Goal: Complete application form: Complete application form

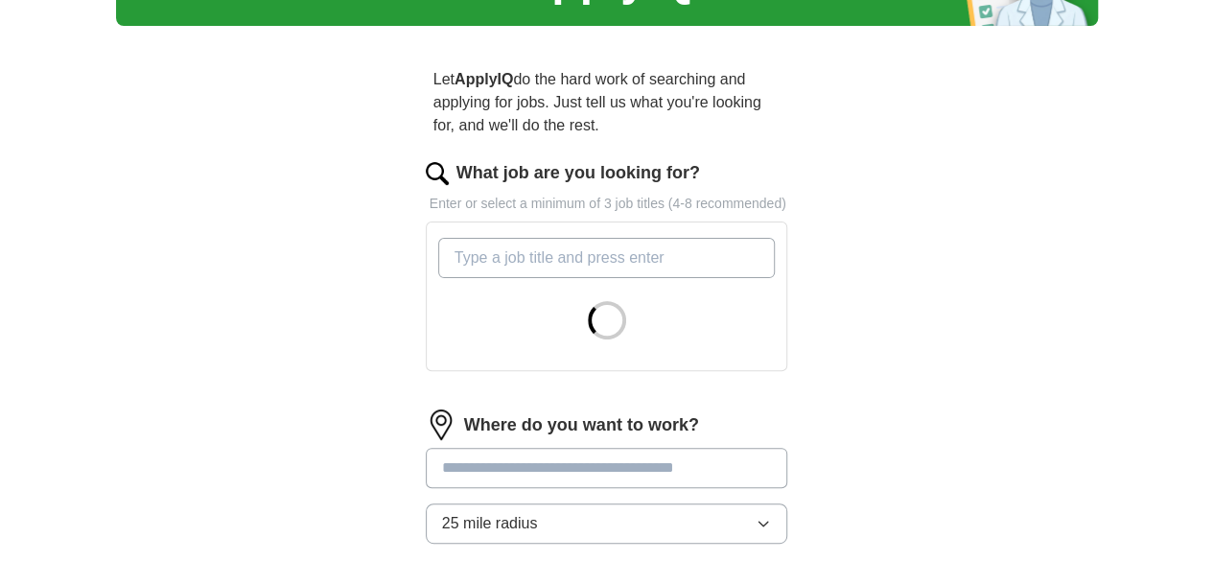
scroll to position [128, 0]
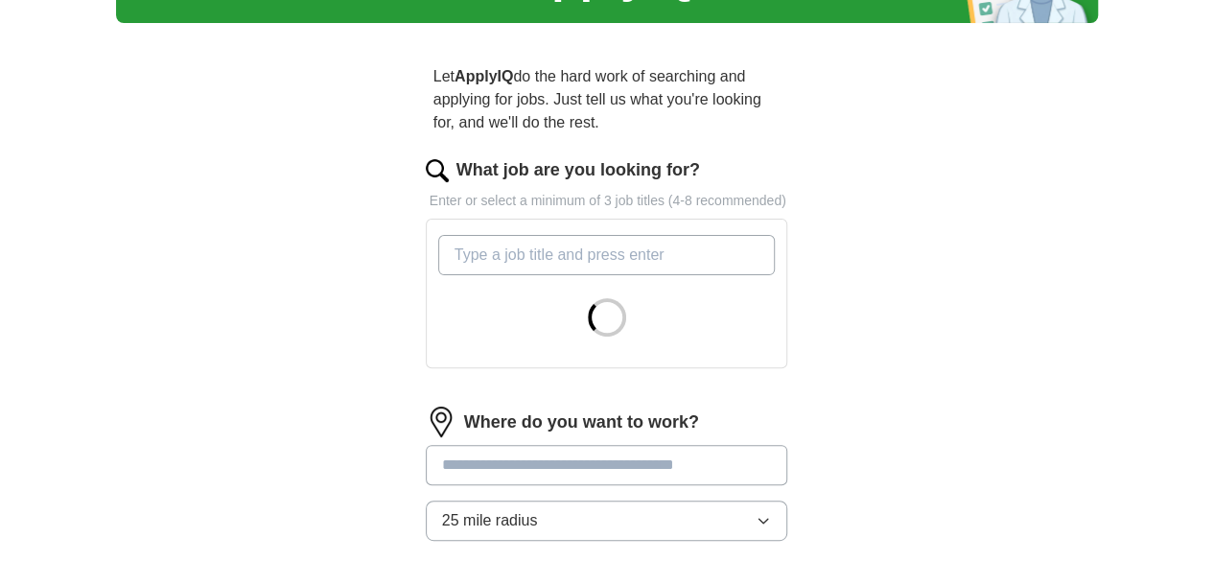
click at [709, 235] on input "What job are you looking for?" at bounding box center [606, 255] width 337 height 40
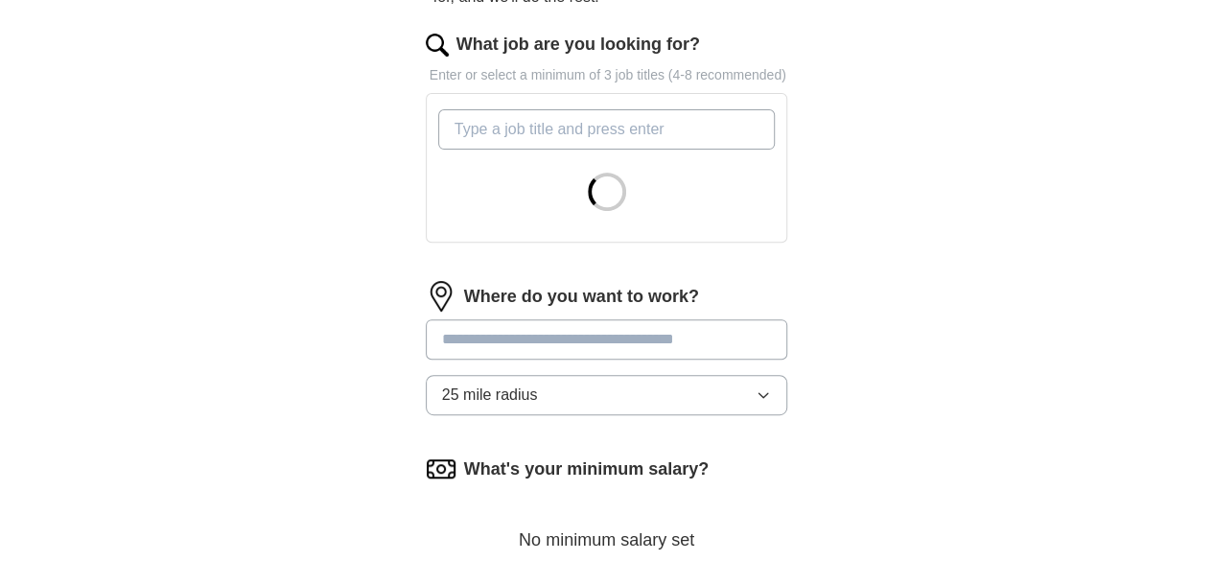
scroll to position [255, 0]
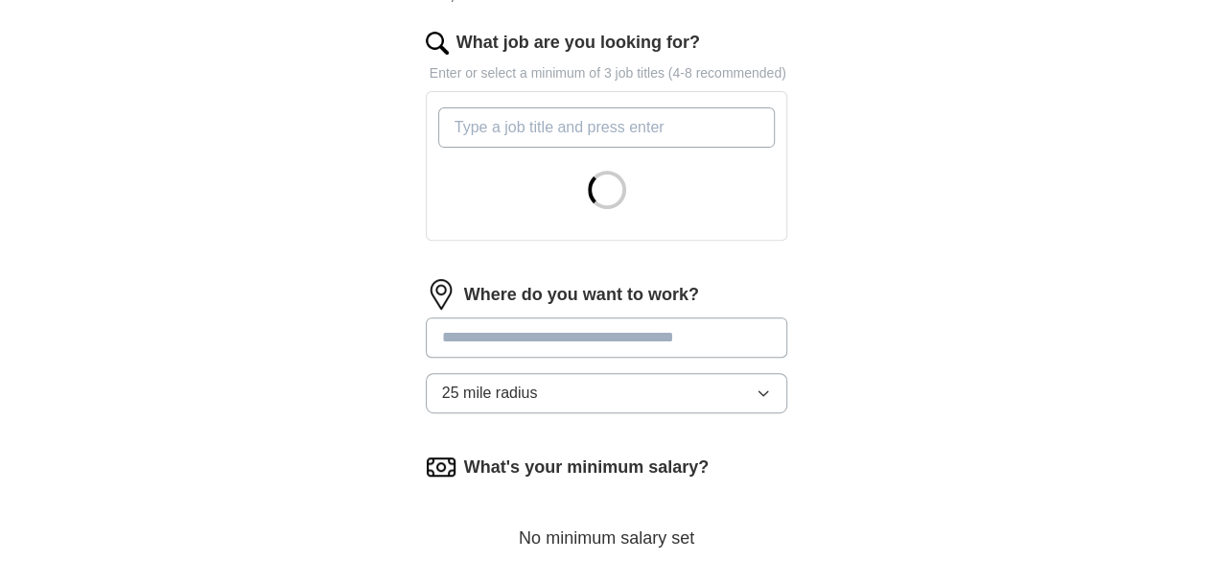
click at [678, 315] on form "What job are you looking for? Enter or select a minimum of 3 job titles (4-8 re…" at bounding box center [607, 377] width 362 height 695
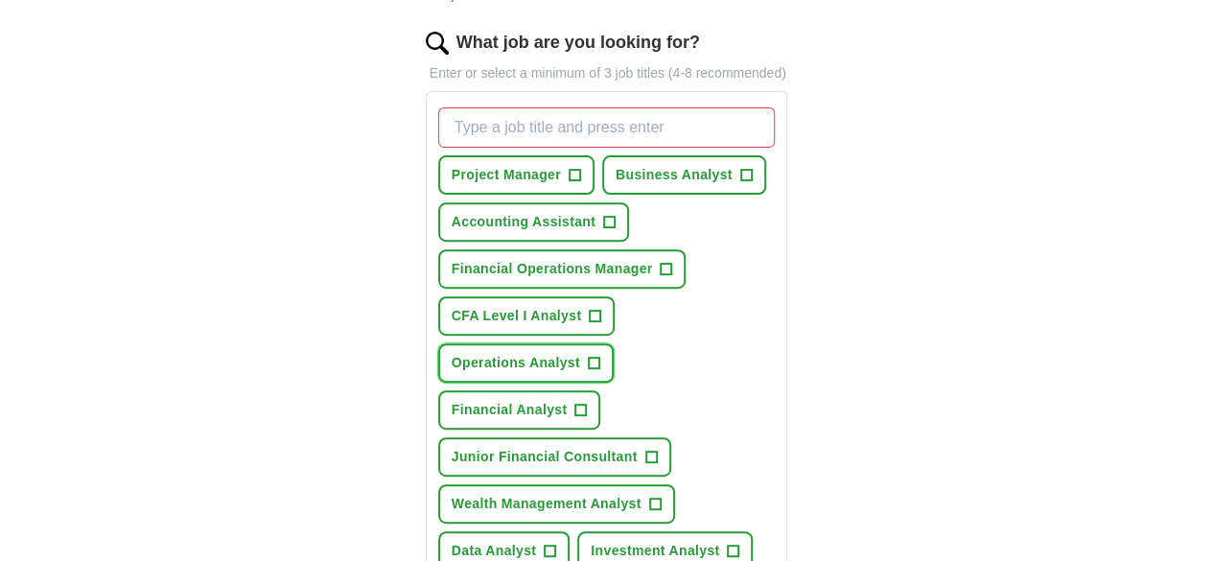
click at [599, 356] on span "+" at bounding box center [594, 363] width 12 height 15
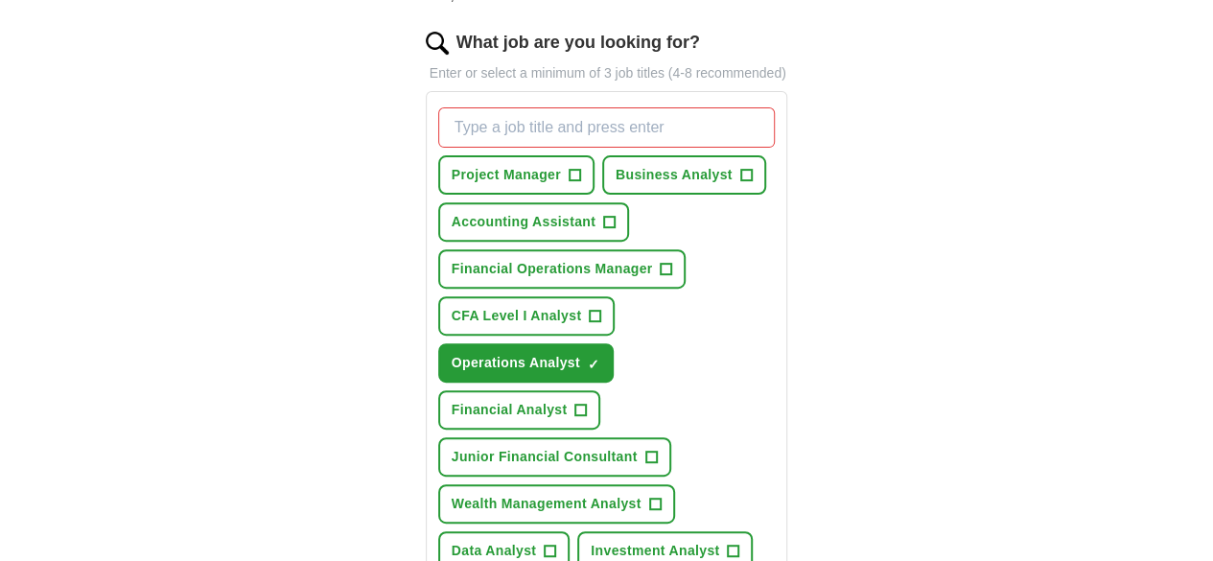
click at [852, 210] on div "Let ApplyIQ do the hard work of searching and applying for jobs. Just tell us w…" at bounding box center [606, 541] width 491 height 1260
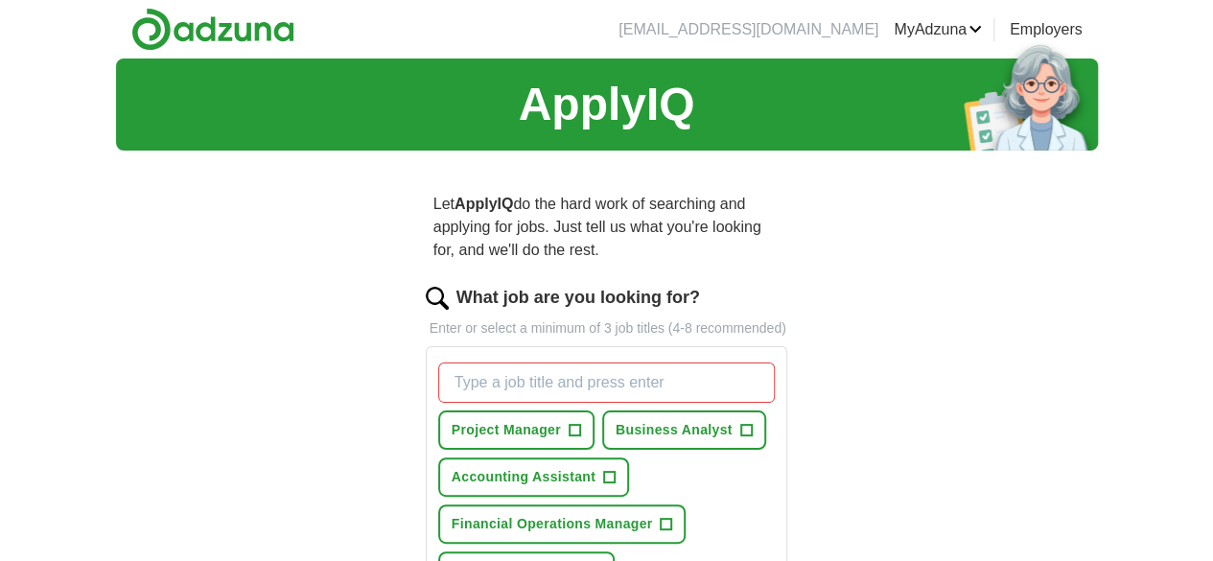
scroll to position [63, 0]
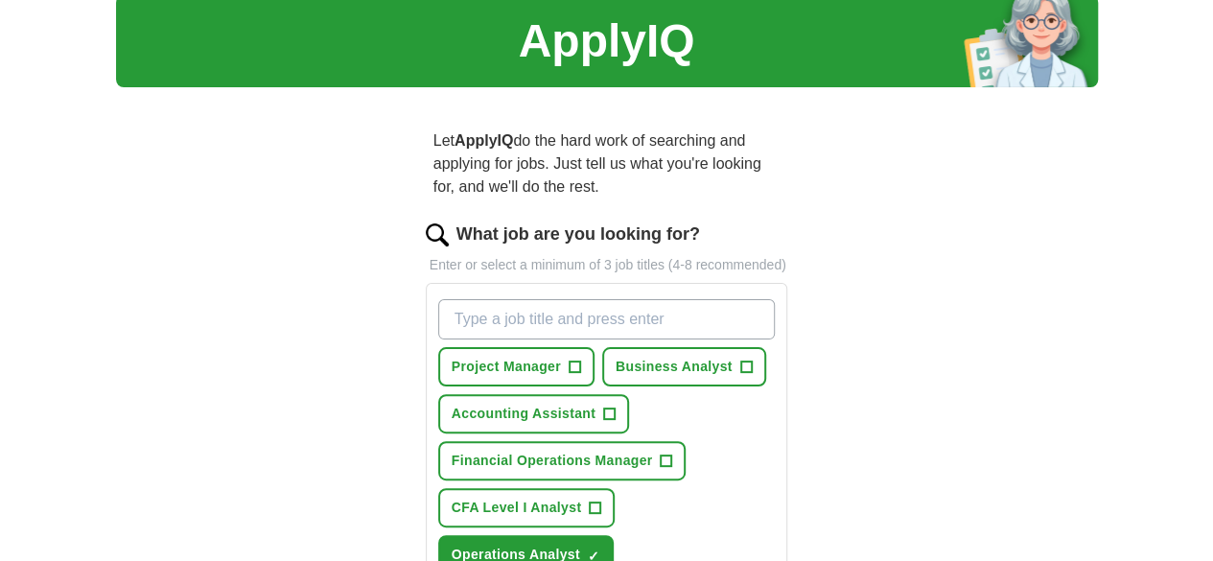
click at [733, 299] on input "What job are you looking for?" at bounding box center [606, 319] width 337 height 40
click at [600, 299] on input "What job are you looking for?" at bounding box center [606, 319] width 337 height 40
type input "Junior Analyst"
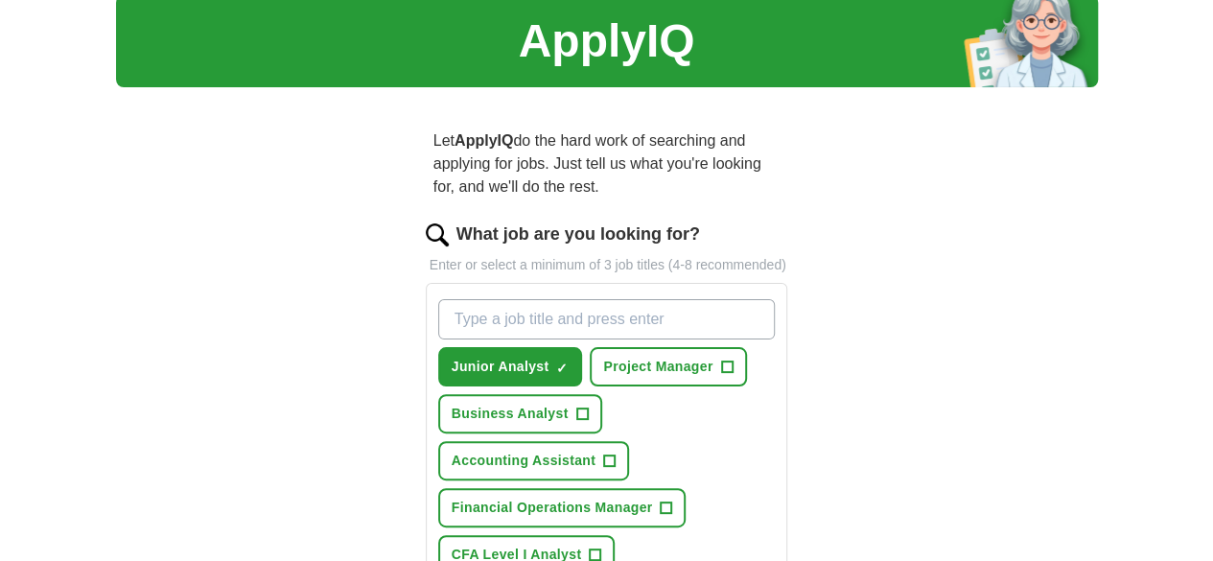
click at [626, 305] on input "What job are you looking for?" at bounding box center [606, 319] width 337 height 40
type input "Asset Management Analyst"
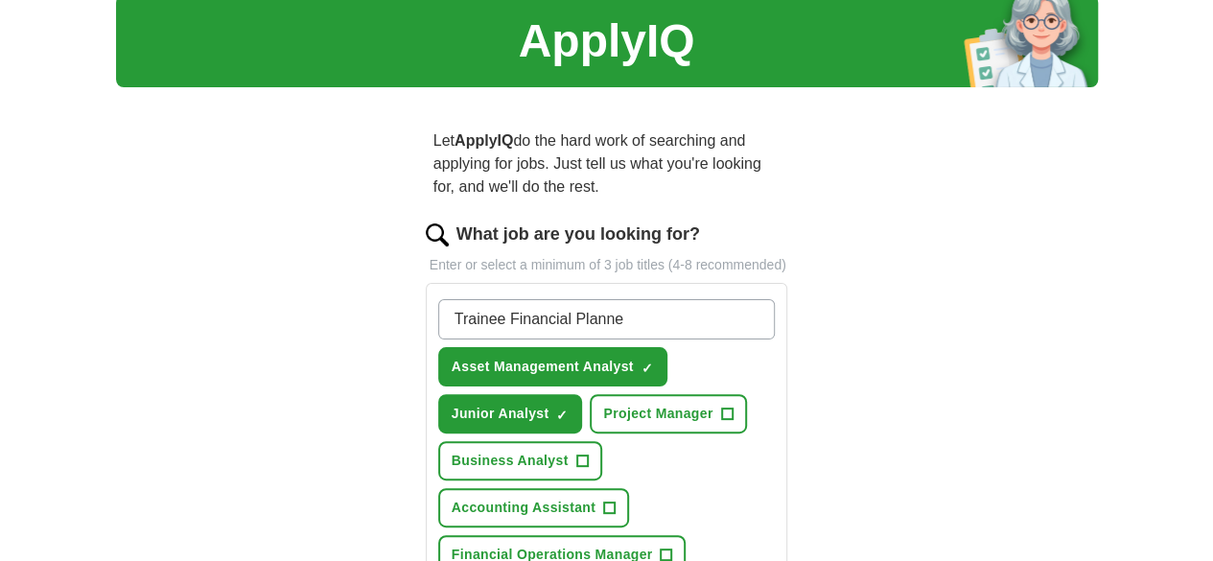
type input "Trainee Financial Planner"
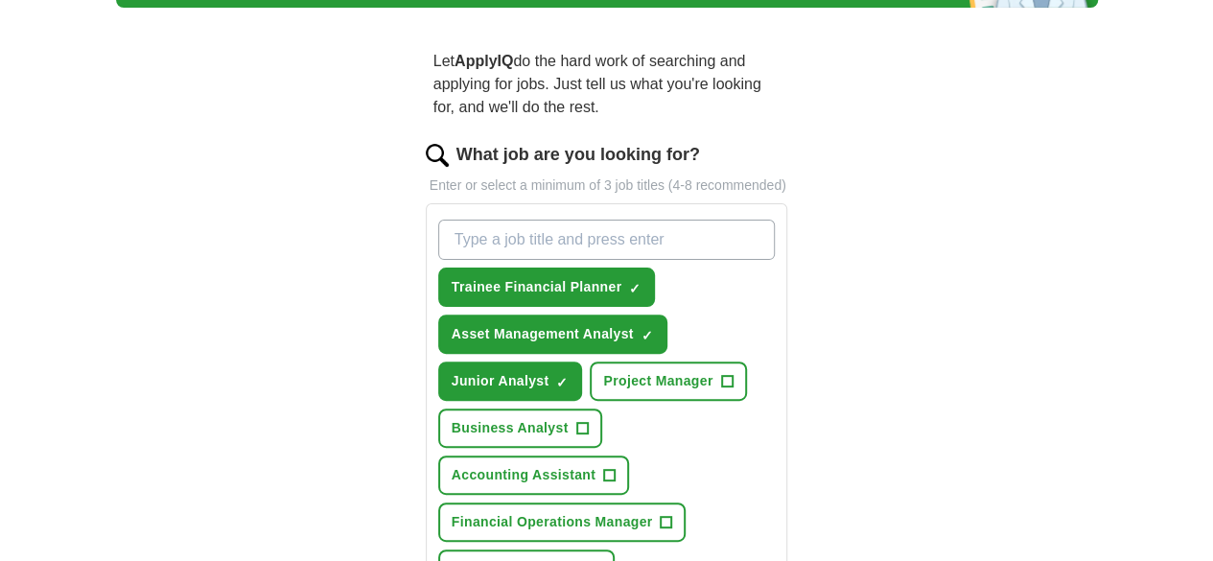
scroll to position [319, 0]
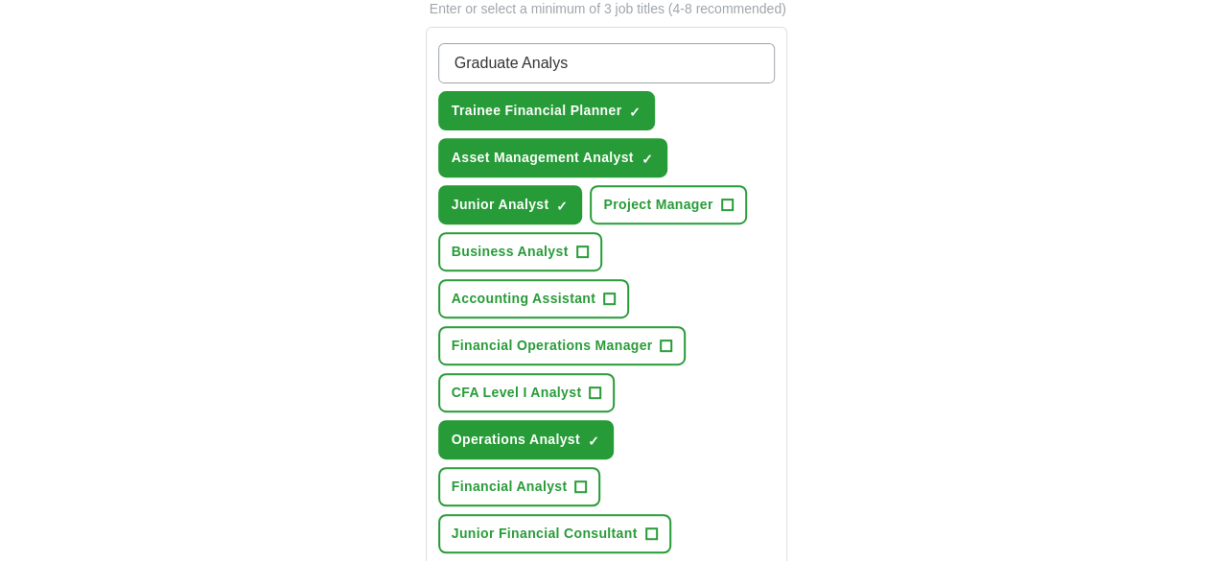
type input "Graduate Analyst"
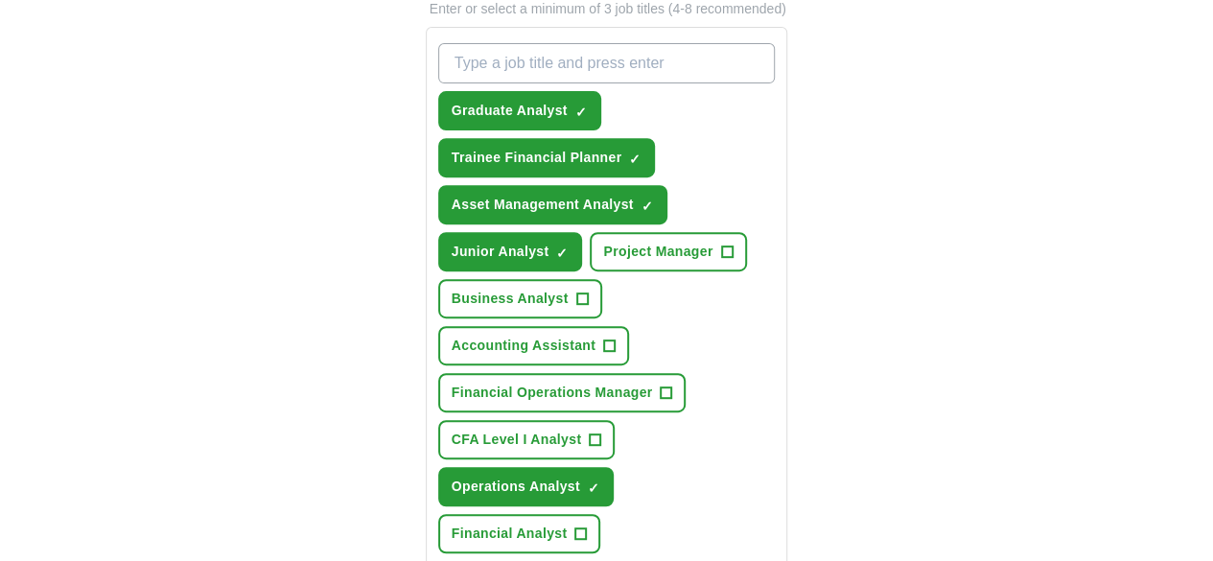
click at [852, 129] on div "Let ApplyIQ do the hard work of searching and applying for jobs. Just tell us w…" at bounding box center [606, 559] width 491 height 1425
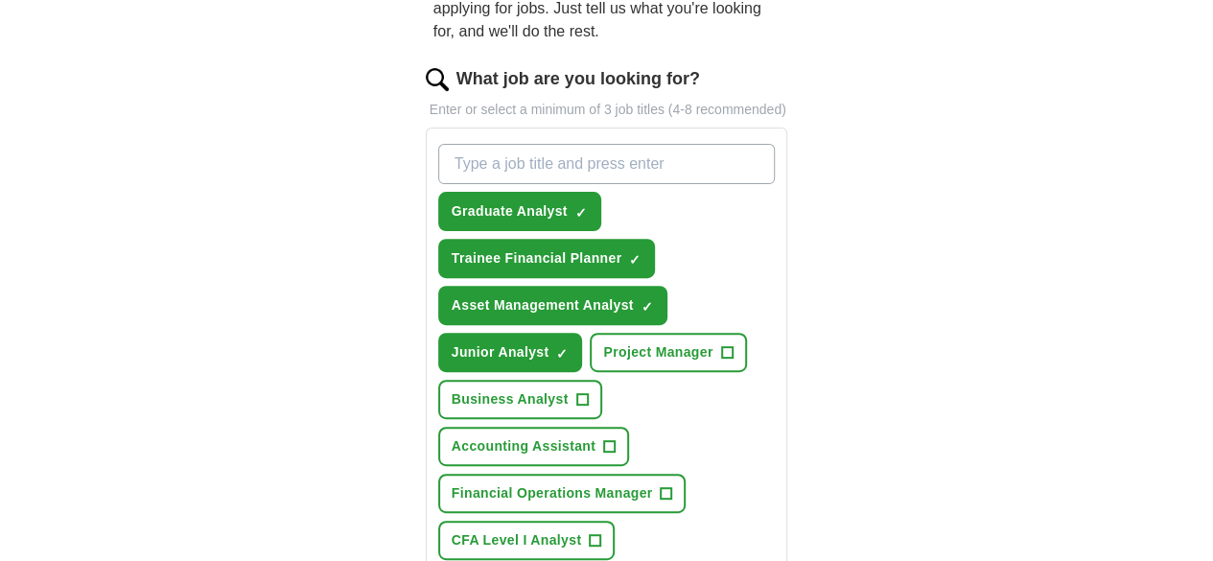
scroll to position [128, 0]
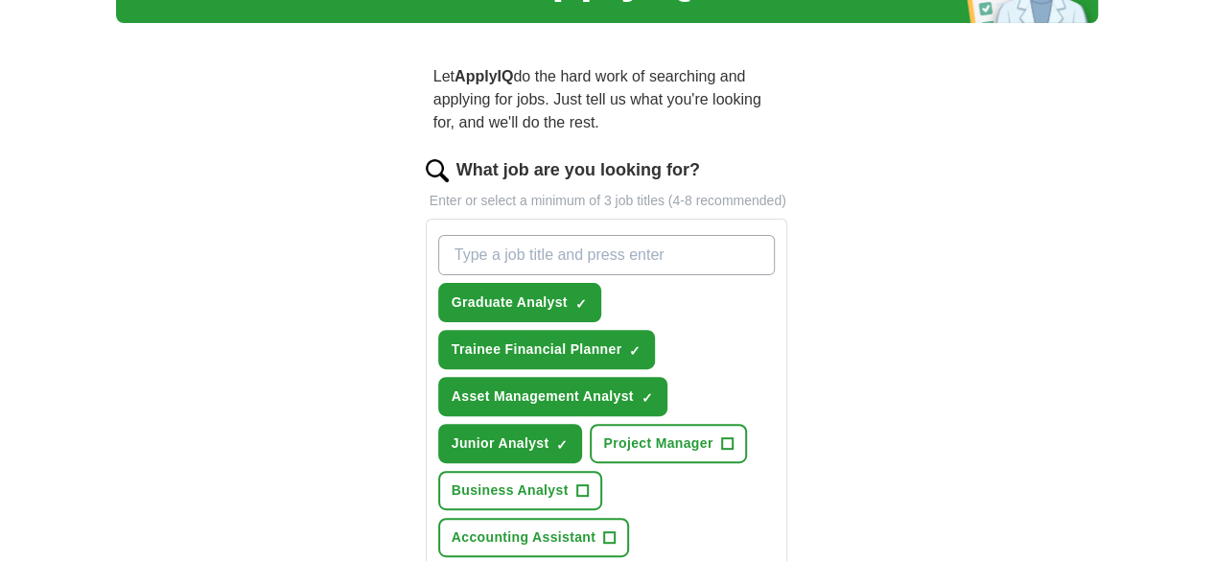
click at [673, 235] on input "What job are you looking for?" at bounding box center [606, 255] width 337 height 40
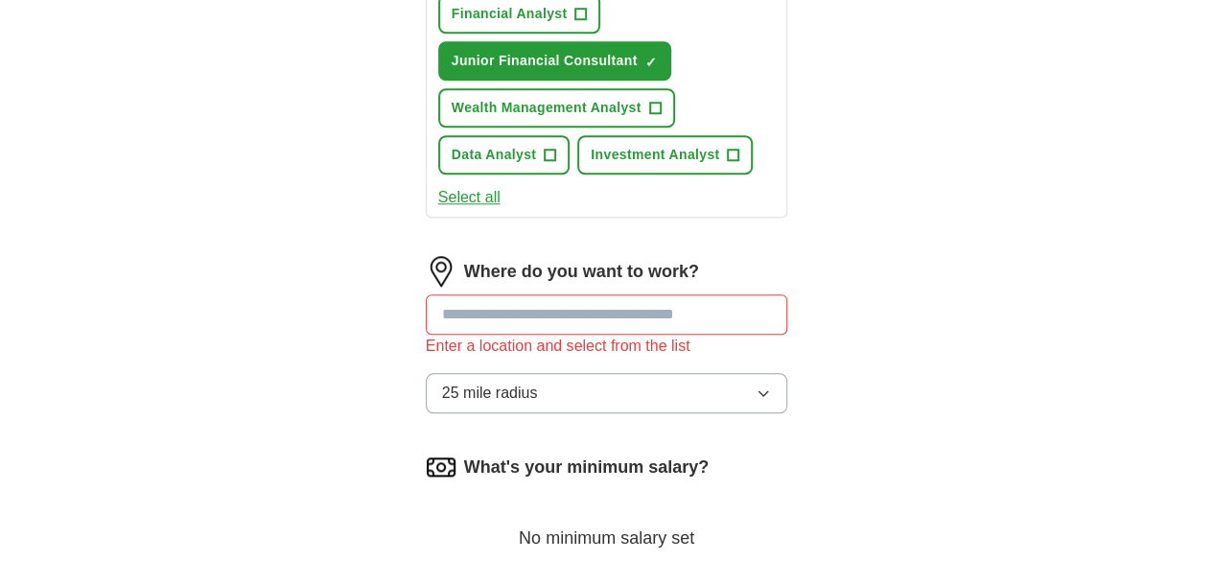
scroll to position [703, 0]
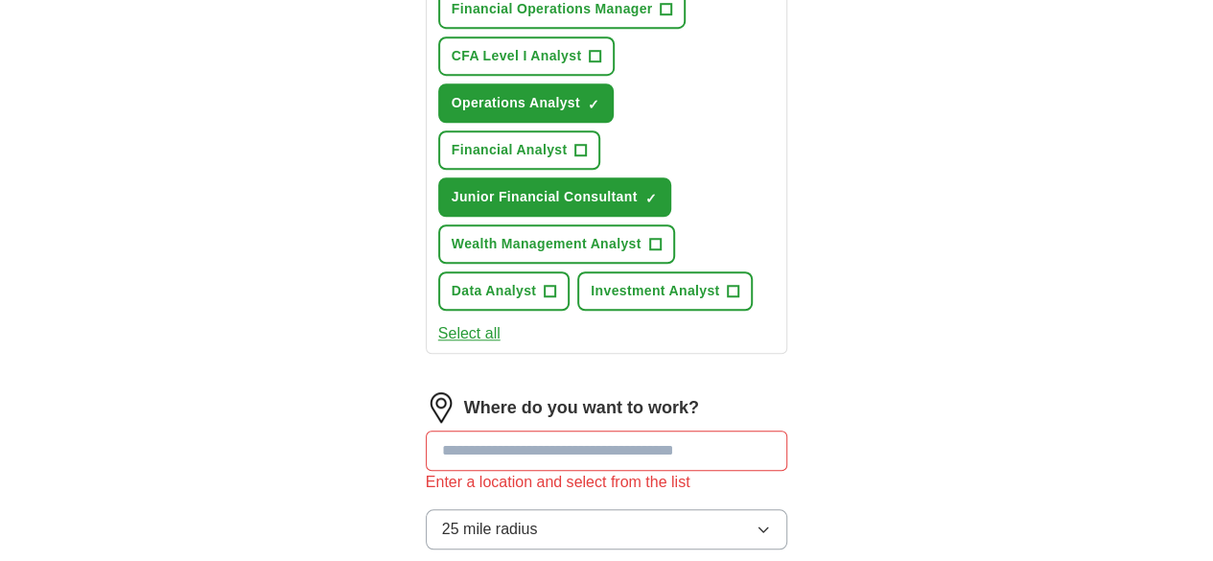
click at [661, 430] on input at bounding box center [607, 450] width 362 height 40
type input "******"
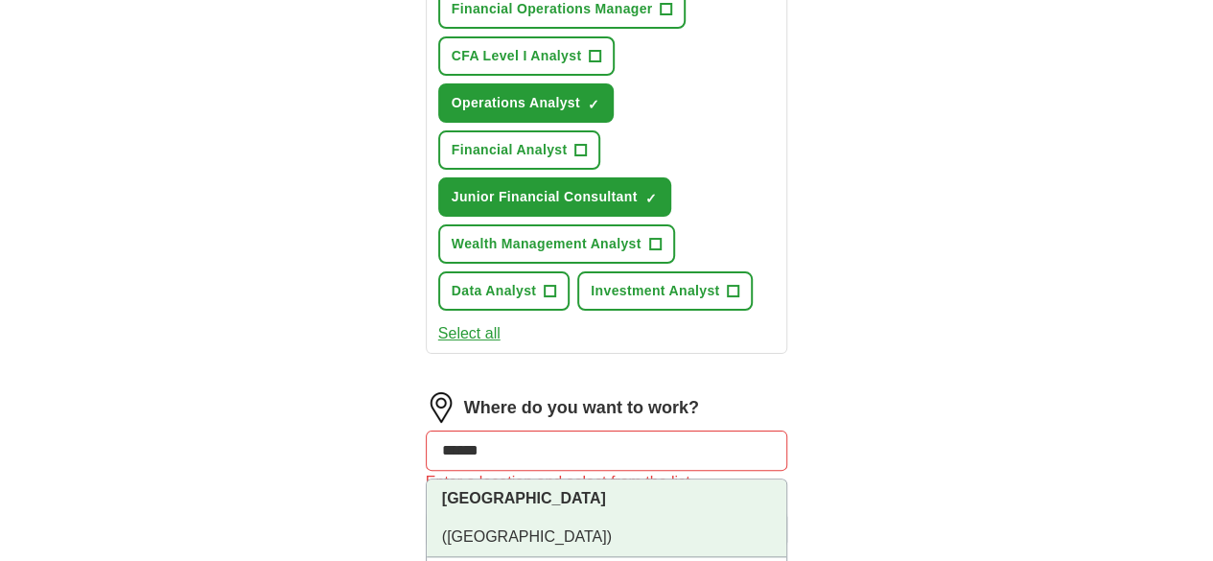
click at [575, 479] on li "London (UK)" at bounding box center [607, 518] width 361 height 78
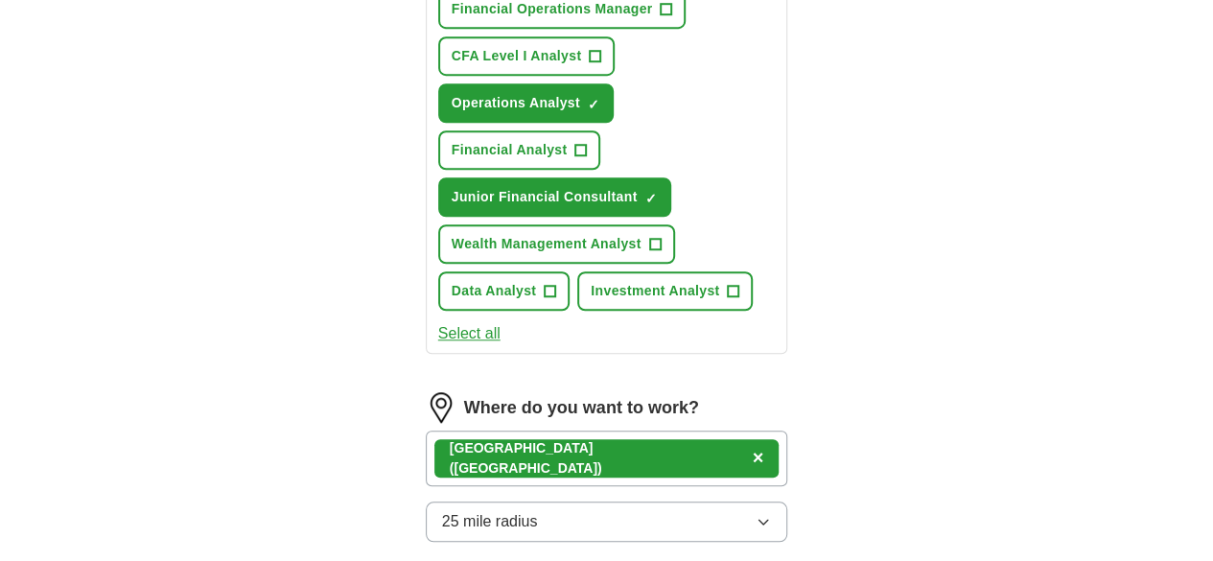
click at [607, 501] on button "25 mile radius" at bounding box center [607, 521] width 362 height 40
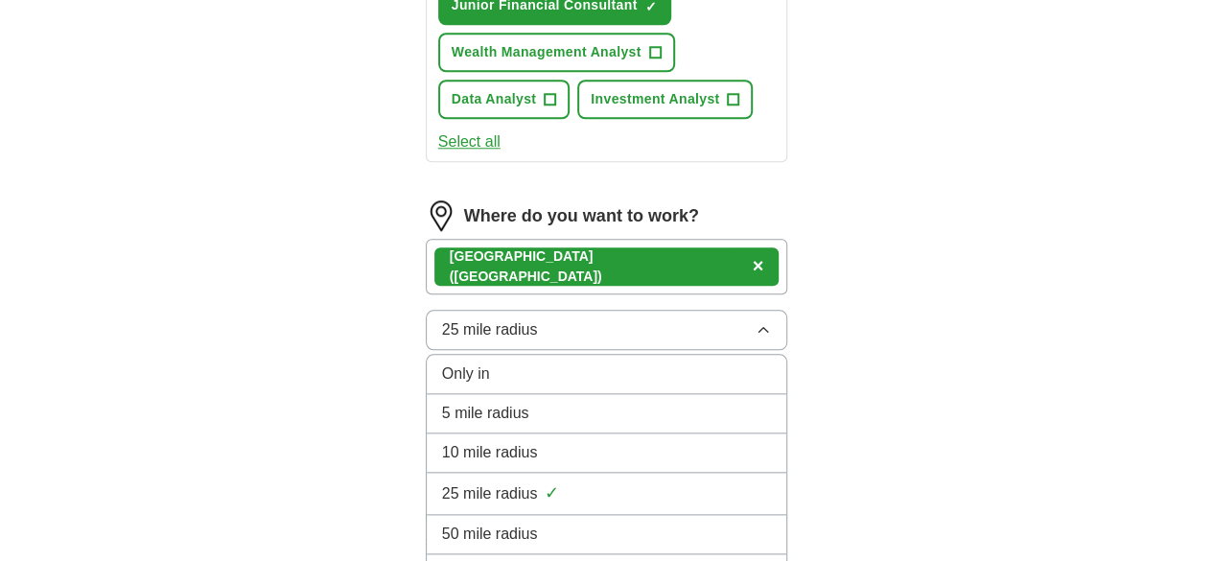
scroll to position [959, 0]
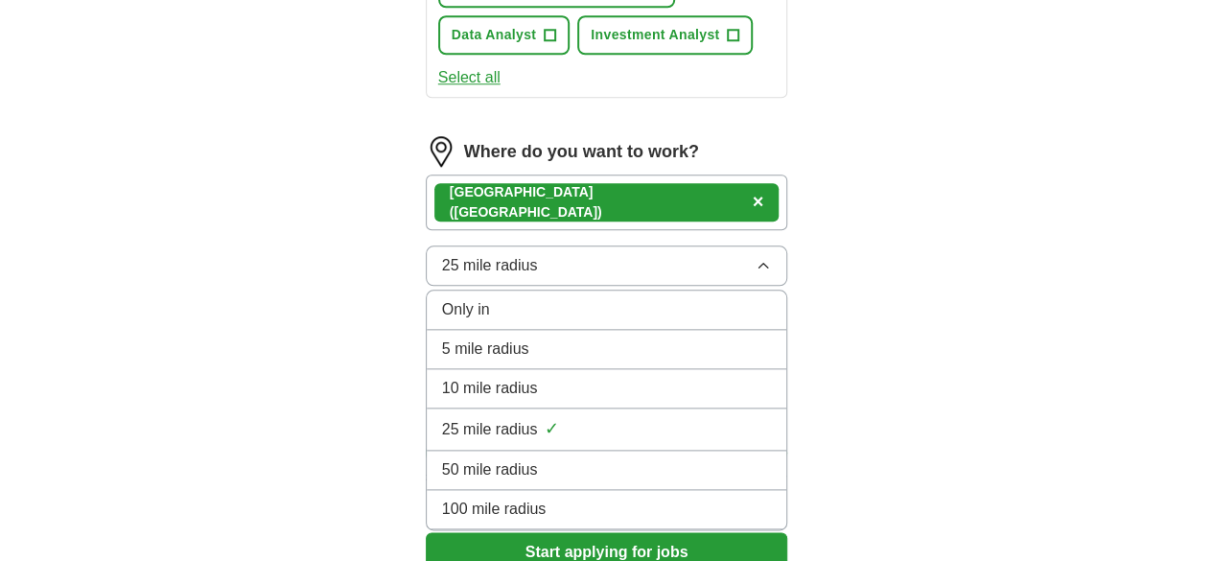
click at [467, 458] on span "50 mile radius" at bounding box center [490, 469] width 96 height 23
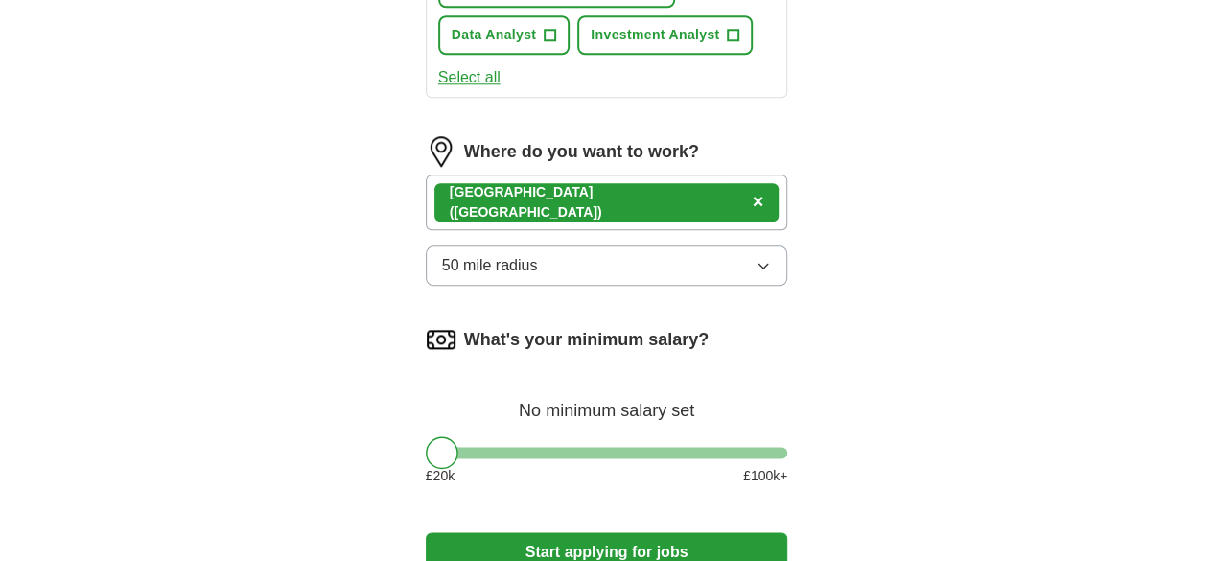
click at [554, 245] on button "50 mile radius" at bounding box center [607, 265] width 362 height 40
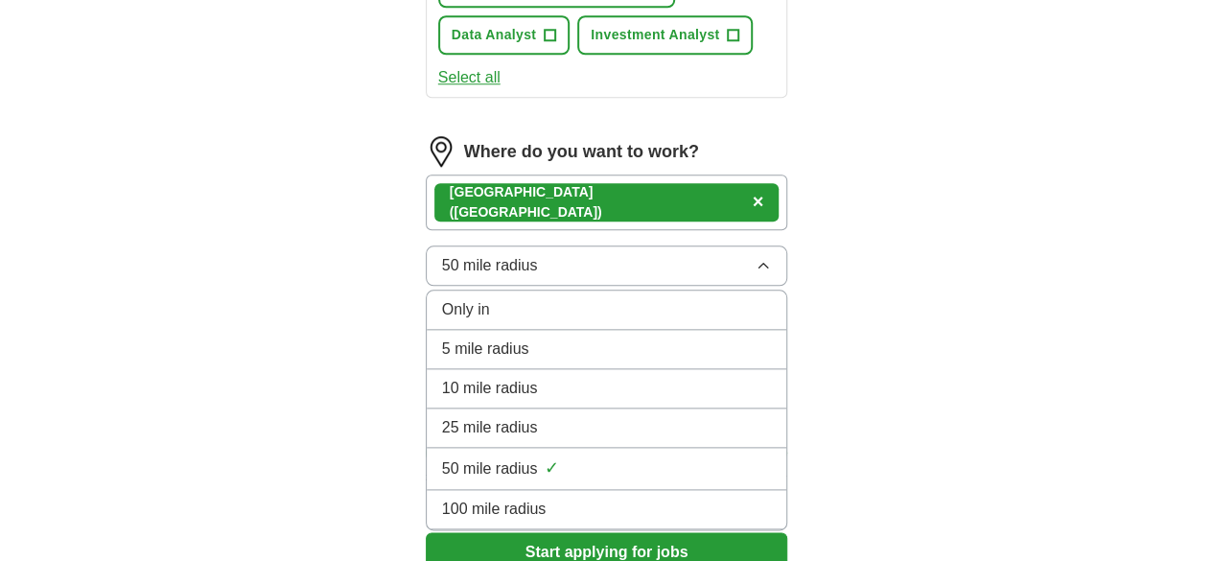
click at [513, 498] on div "100 mile radius" at bounding box center [607, 509] width 330 height 23
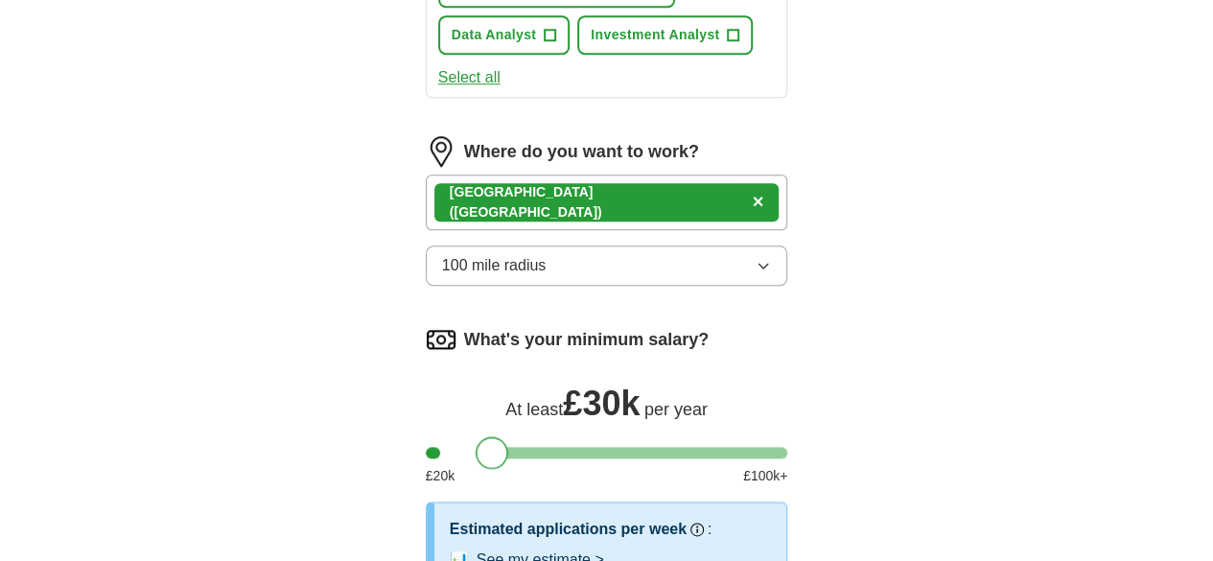
drag, startPoint x: 405, startPoint y: 239, endPoint x: 456, endPoint y: 248, distance: 52.7
click at [476, 436] on div at bounding box center [492, 452] width 33 height 33
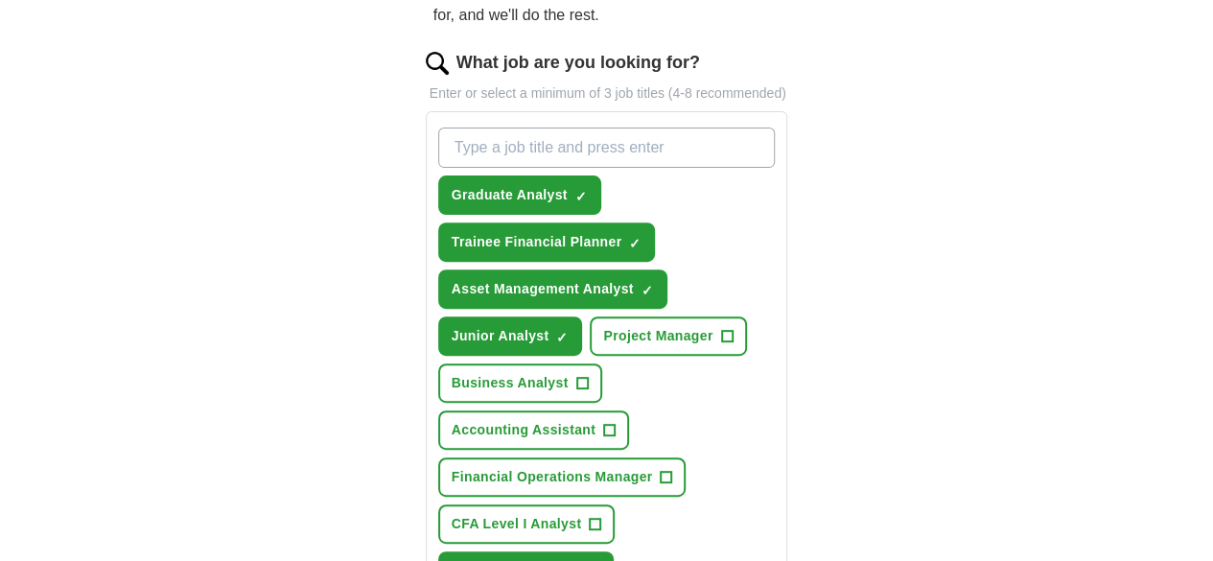
scroll to position [319, 0]
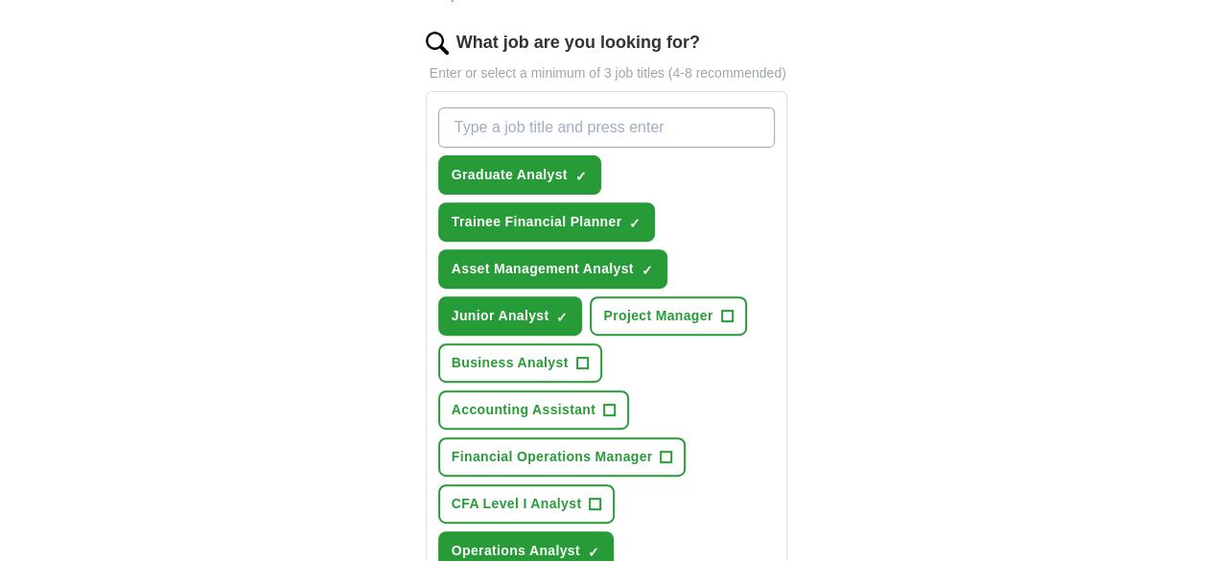
click at [499, 107] on input "What job are you looking for?" at bounding box center [606, 127] width 337 height 40
click at [534, 114] on input "What job are you looking for?" at bounding box center [606, 127] width 337 height 40
type input "Trade support analyst"
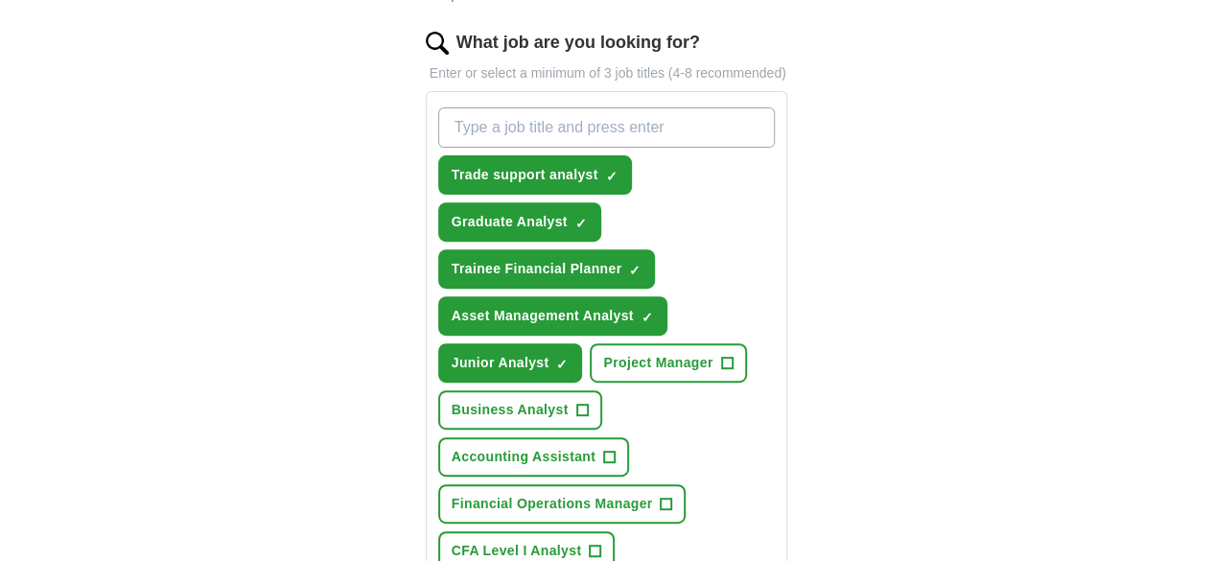
click at [481, 165] on span "Trade support analyst" at bounding box center [525, 175] width 147 height 20
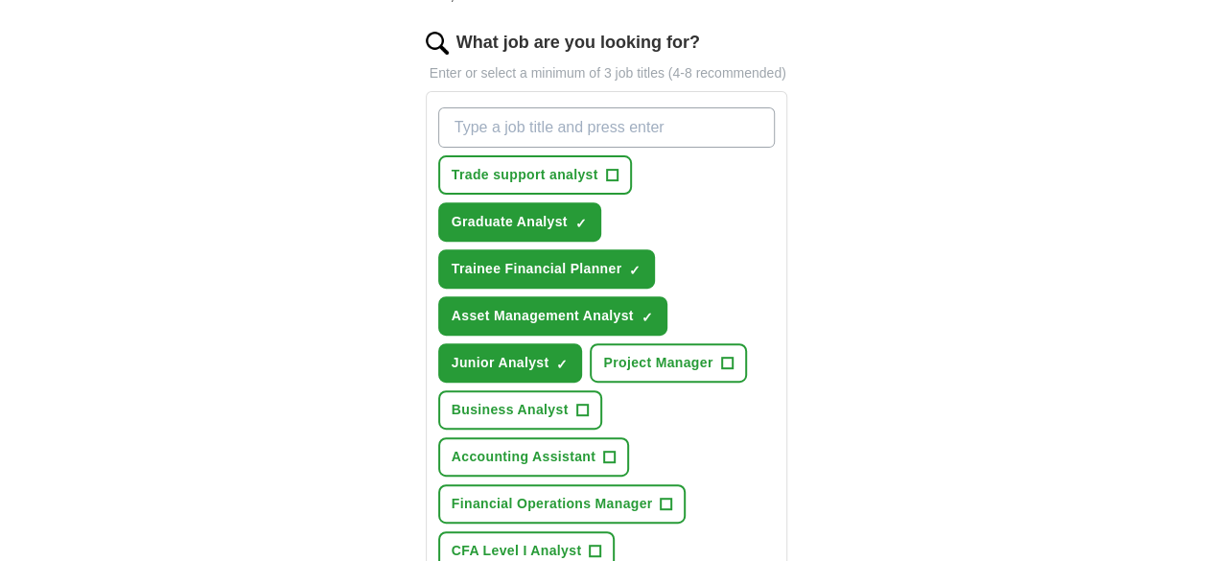
click at [484, 112] on input "What job are you looking for?" at bounding box center [606, 127] width 337 height 40
type input "Junior trade support analyst"
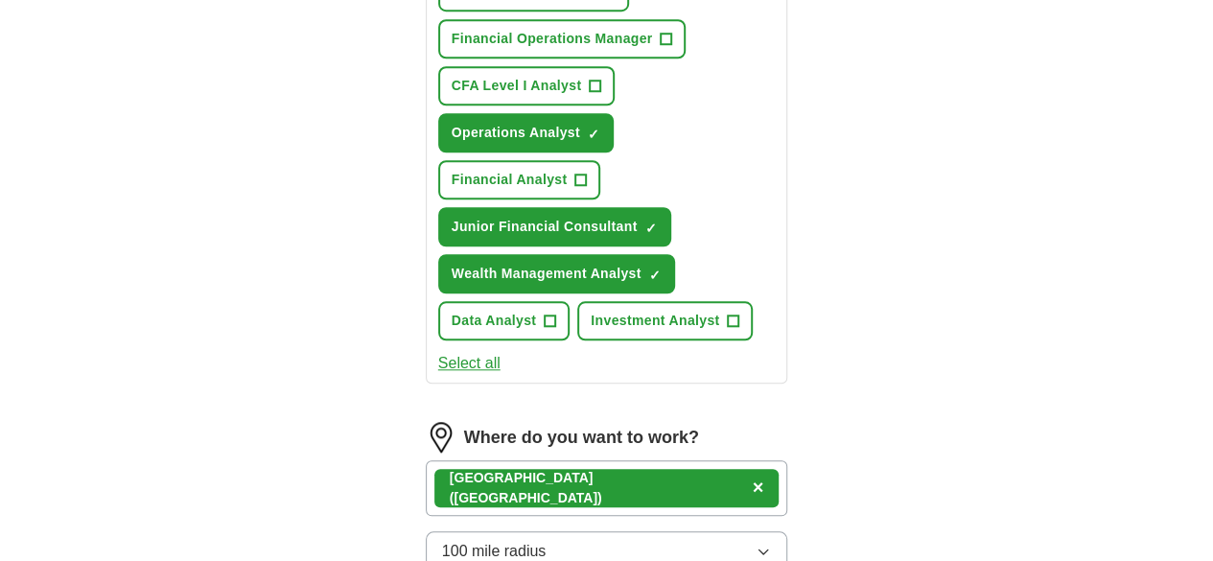
click at [932, 248] on div "ApplyIQ Let ApplyIQ do the hard work of searching and applying for jobs. Just t…" at bounding box center [607, 145] width 982 height 1709
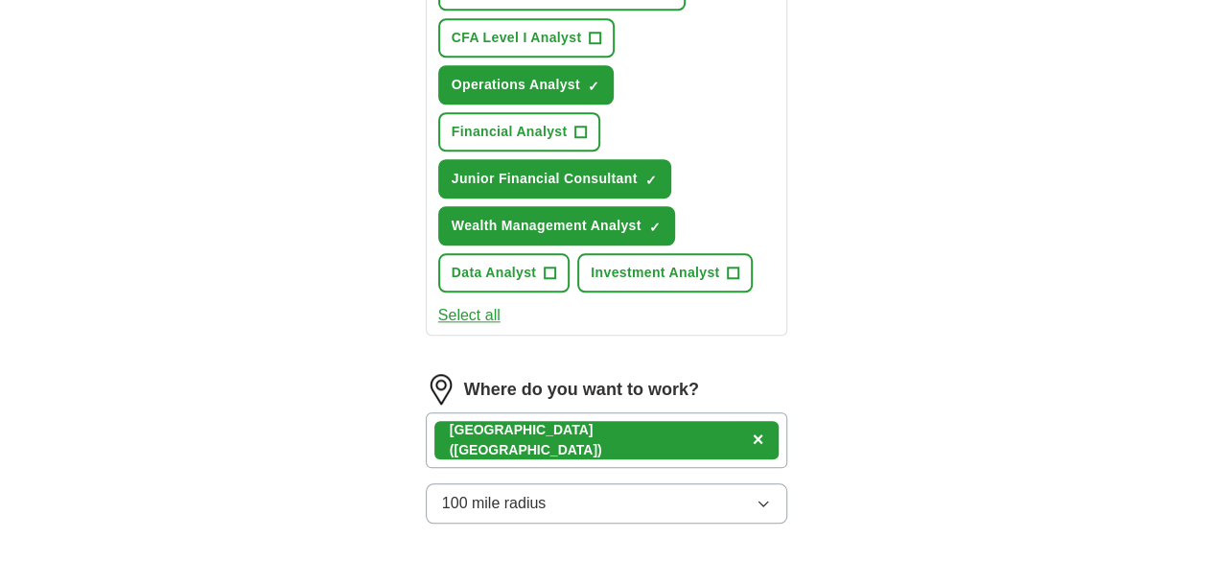
select select "**"
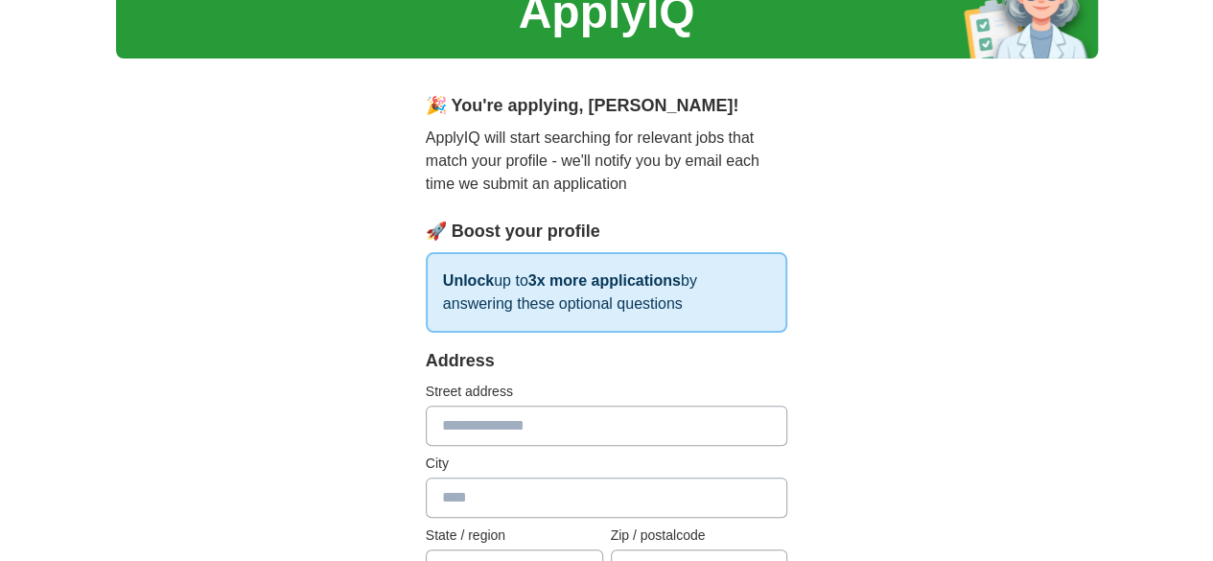
scroll to position [69, 0]
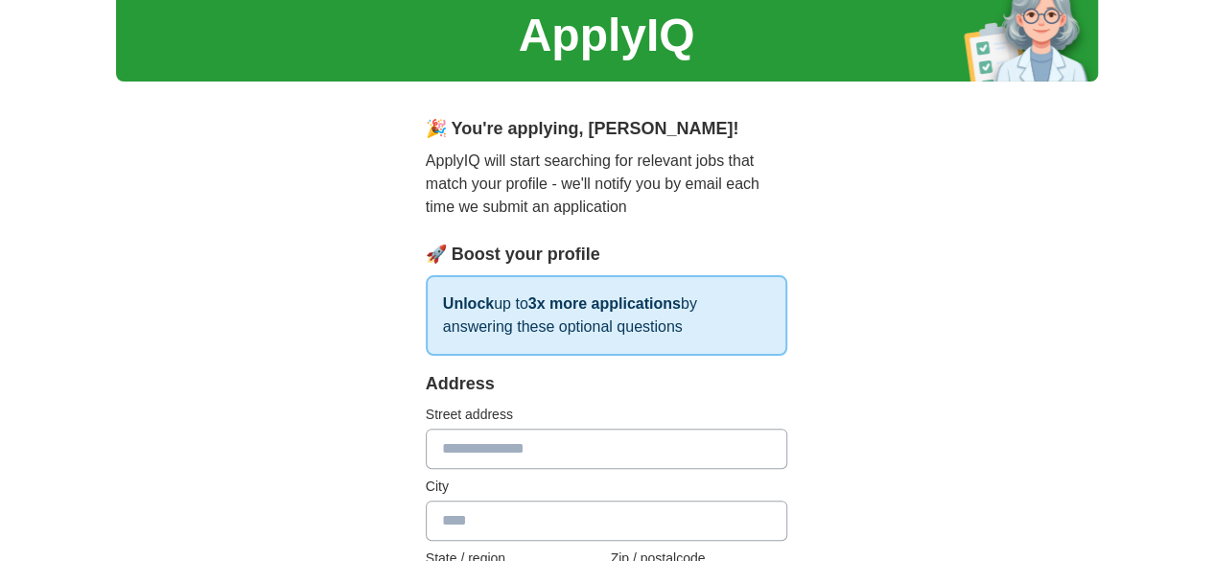
click at [578, 459] on input "text" at bounding box center [607, 449] width 362 height 40
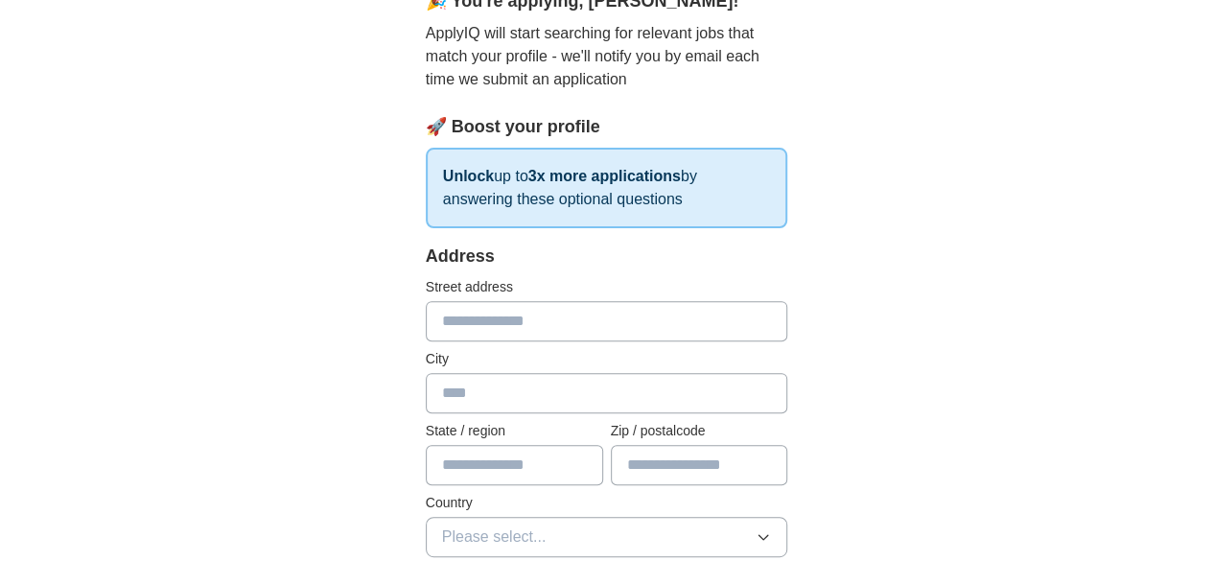
click at [646, 337] on input "text" at bounding box center [607, 321] width 362 height 40
type input "**********"
type input "******"
type input "********"
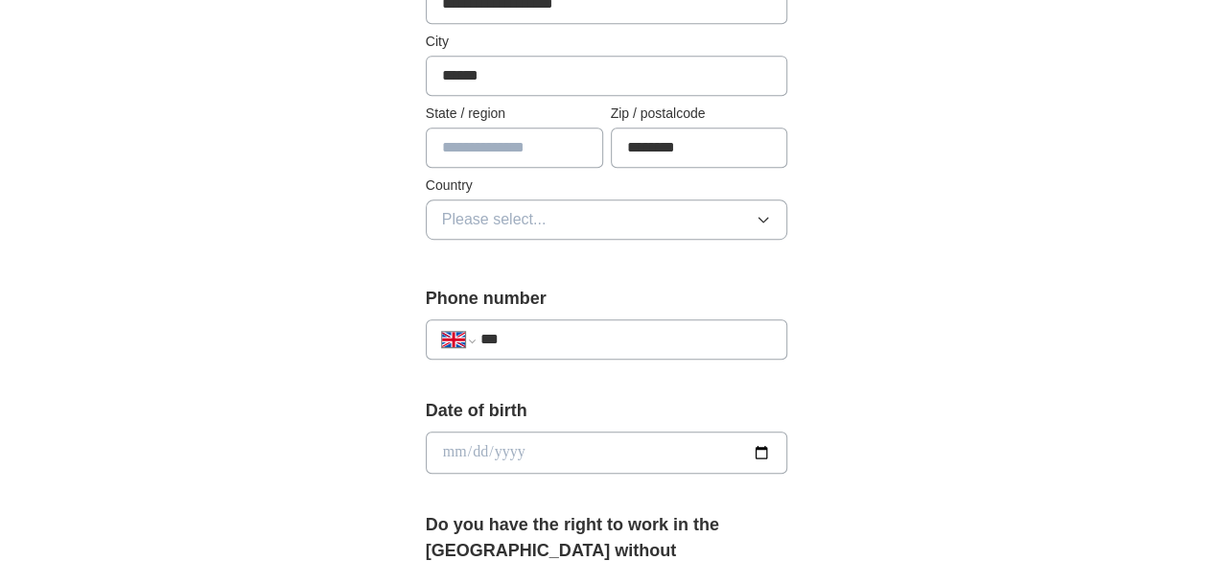
scroll to position [516, 0]
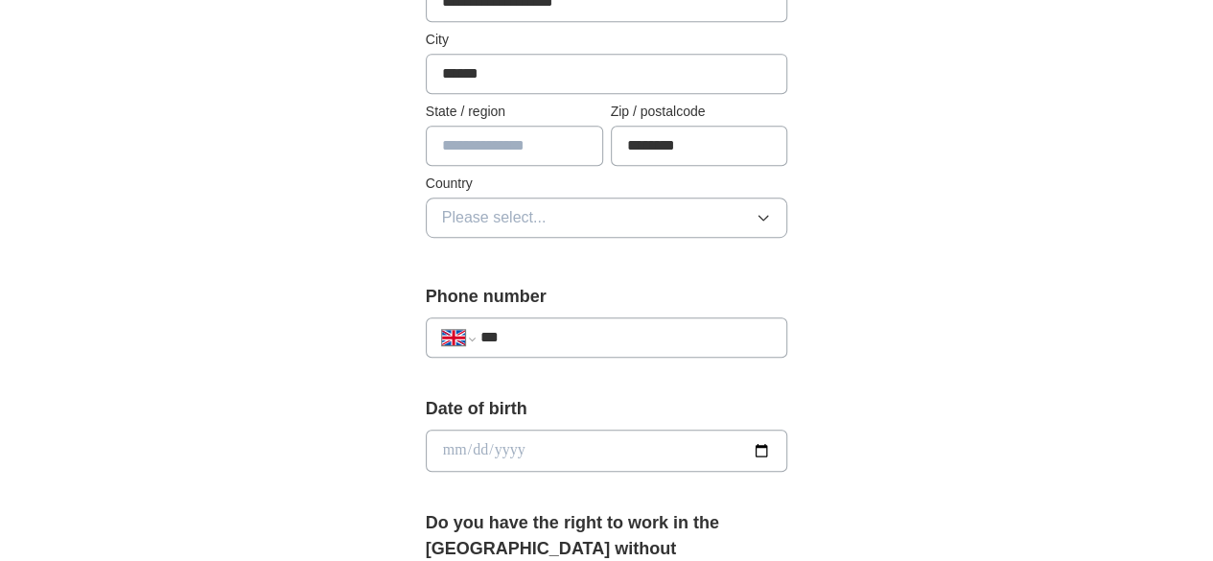
click at [495, 161] on div "**********" at bounding box center [607, 92] width 362 height 337
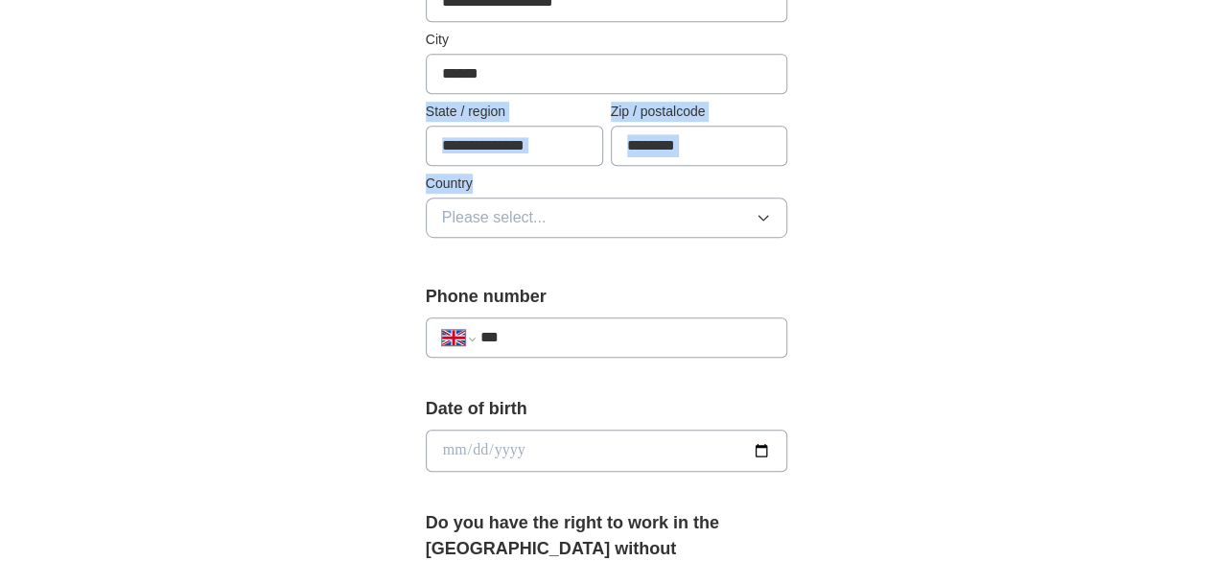
click at [493, 147] on input "text" at bounding box center [514, 146] width 177 height 40
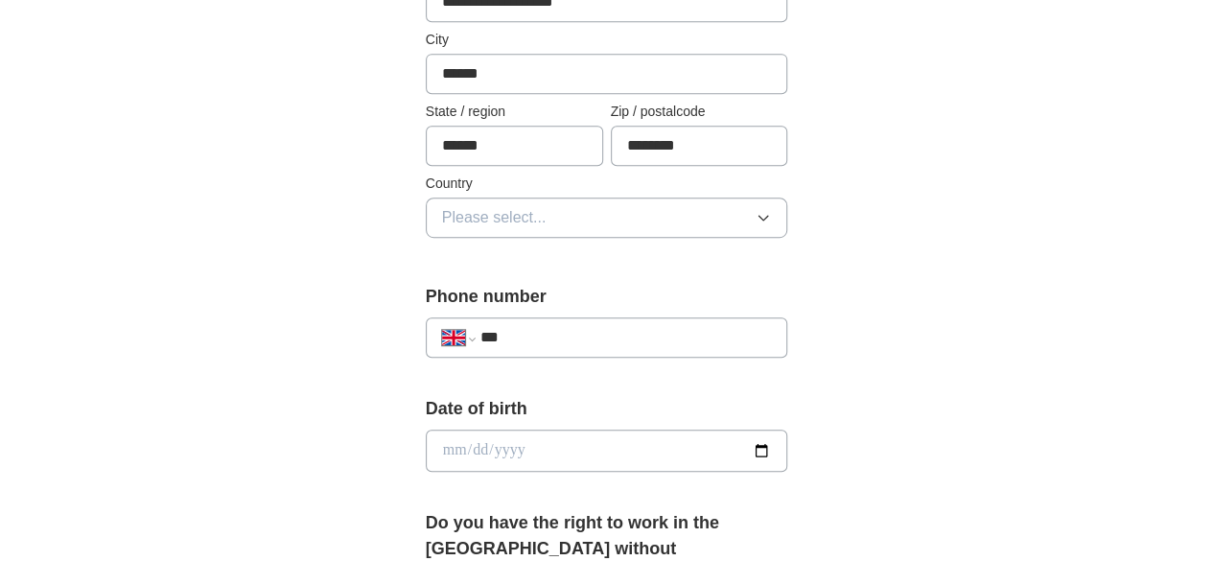
type input "******"
click at [552, 221] on button "Please select..." at bounding box center [607, 218] width 362 height 40
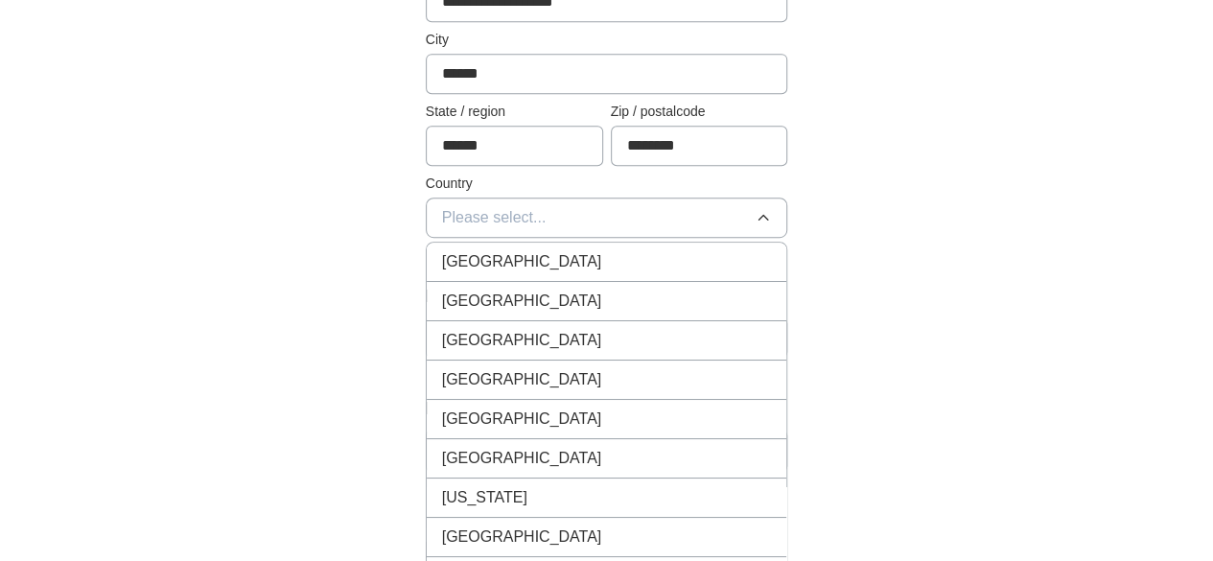
click at [528, 250] on div "[GEOGRAPHIC_DATA]" at bounding box center [607, 261] width 330 height 23
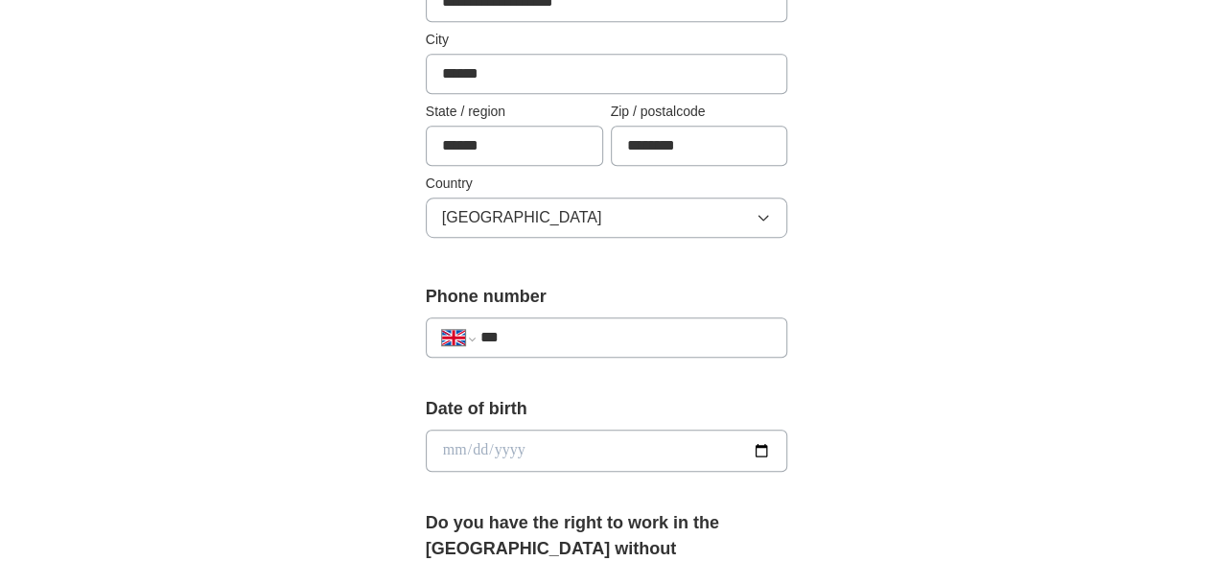
click at [523, 348] on div "**********" at bounding box center [607, 337] width 362 height 40
click at [521, 335] on input "***" at bounding box center [625, 337] width 291 height 23
type input "**********"
click at [506, 451] on input "date" at bounding box center [607, 451] width 362 height 42
type input "**********"
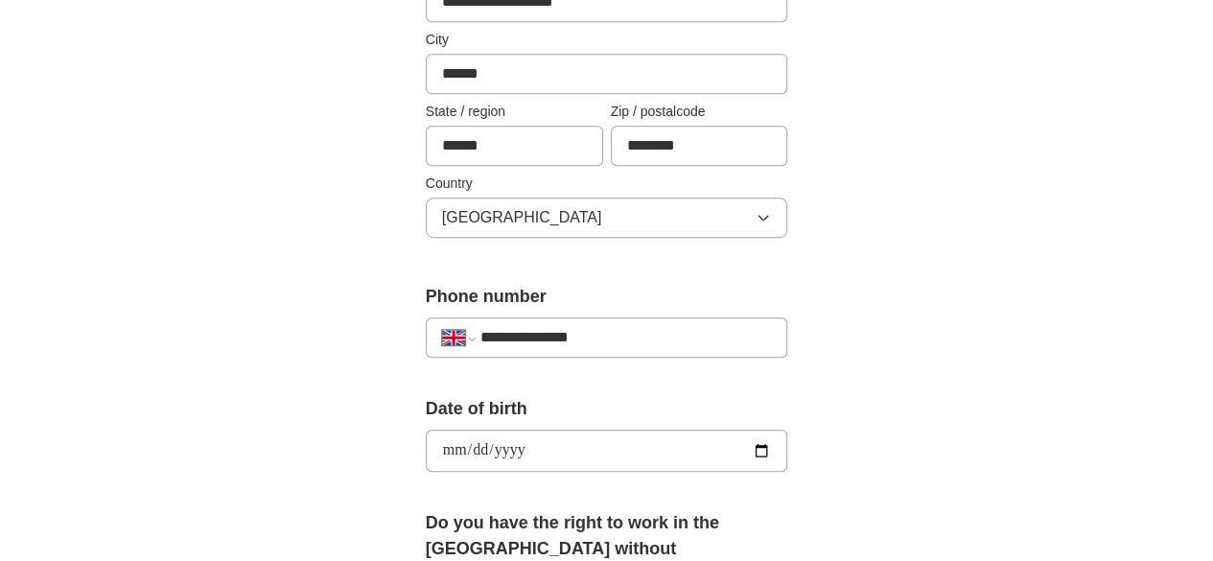
click at [268, 377] on div "**********" at bounding box center [607, 440] width 982 height 1795
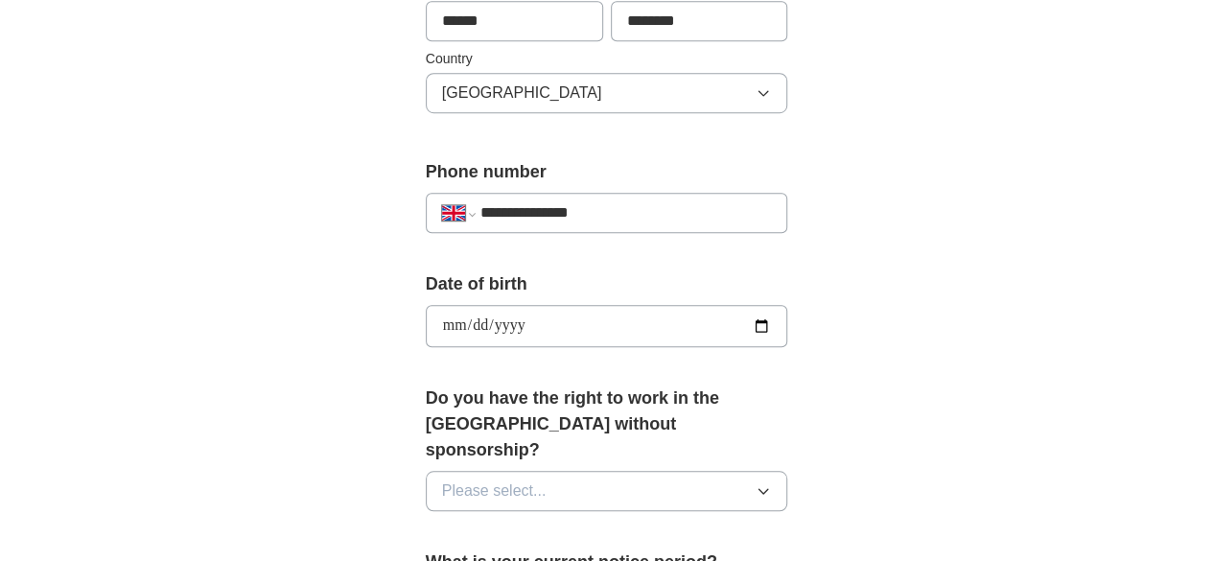
scroll to position [899, 0]
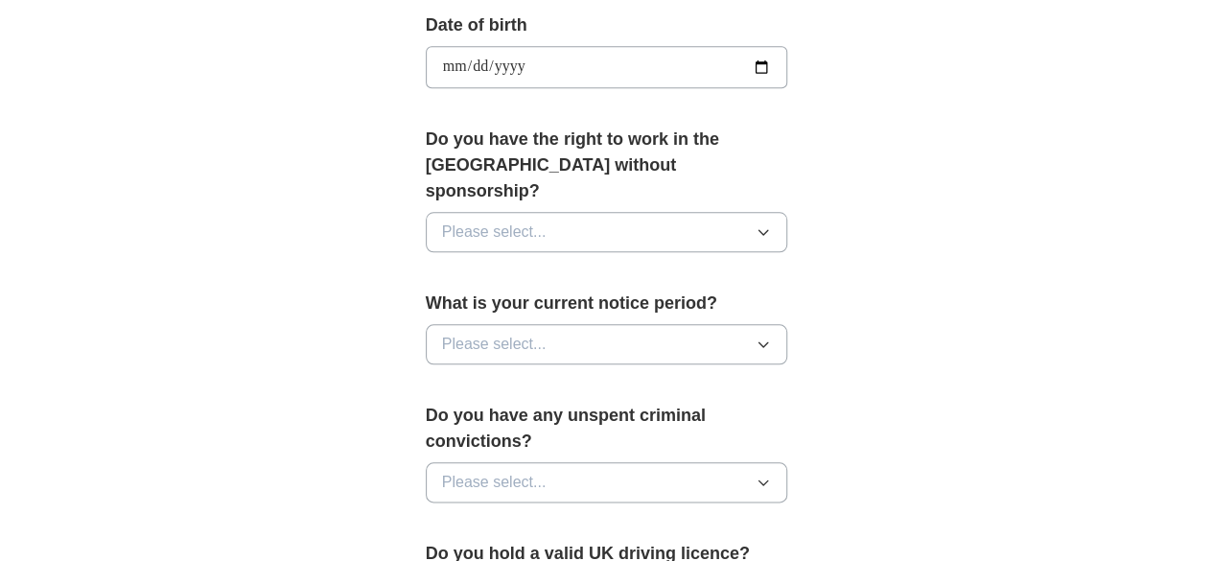
click at [497, 221] on span "Please select..." at bounding box center [494, 232] width 105 height 23
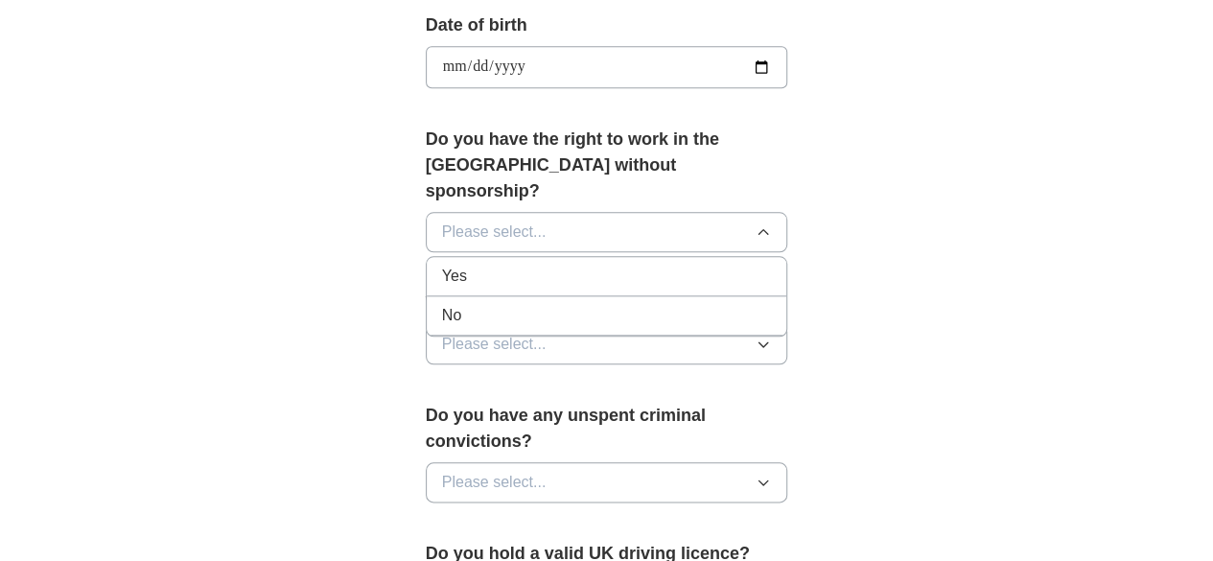
click at [491, 264] on li "Yes" at bounding box center [607, 276] width 361 height 39
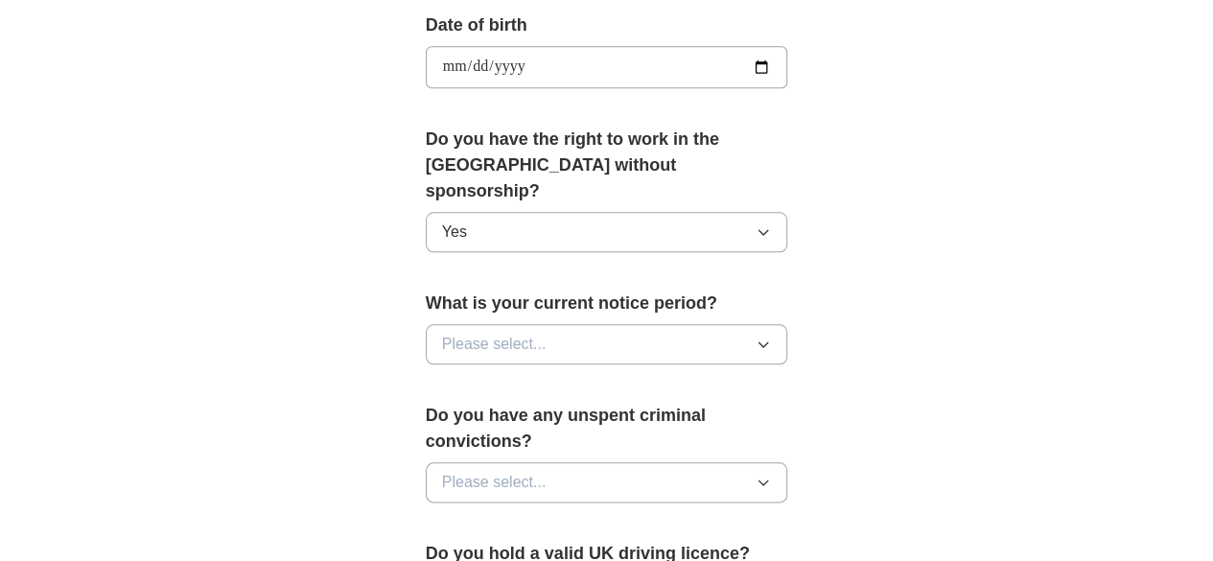
click at [510, 324] on button "Please select..." at bounding box center [607, 344] width 362 height 40
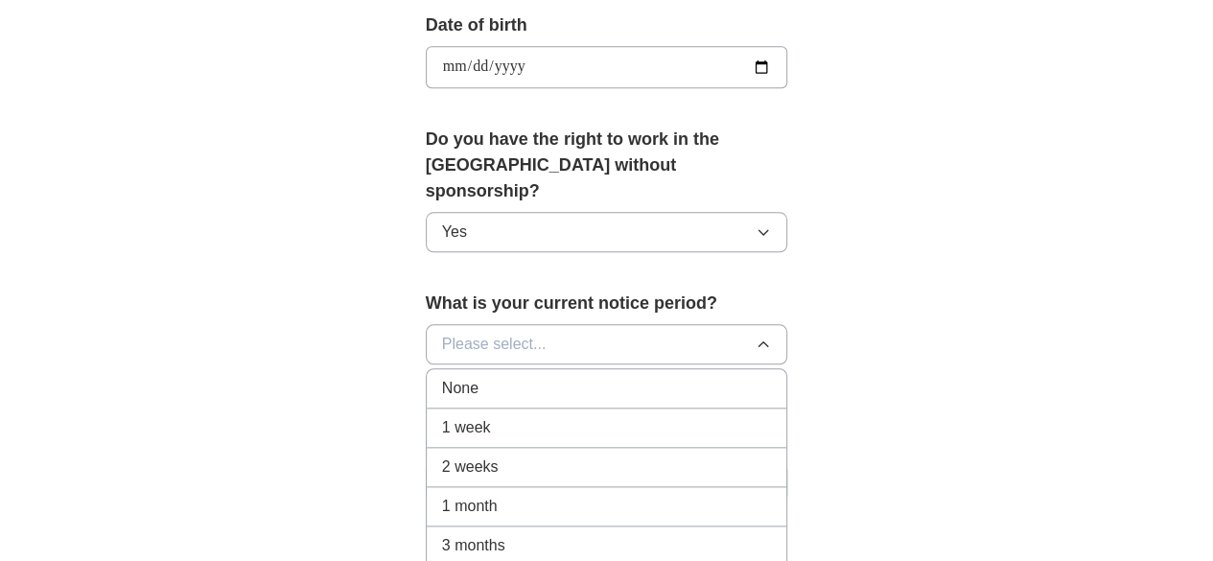
click at [463, 495] on div "1 month" at bounding box center [607, 506] width 330 height 23
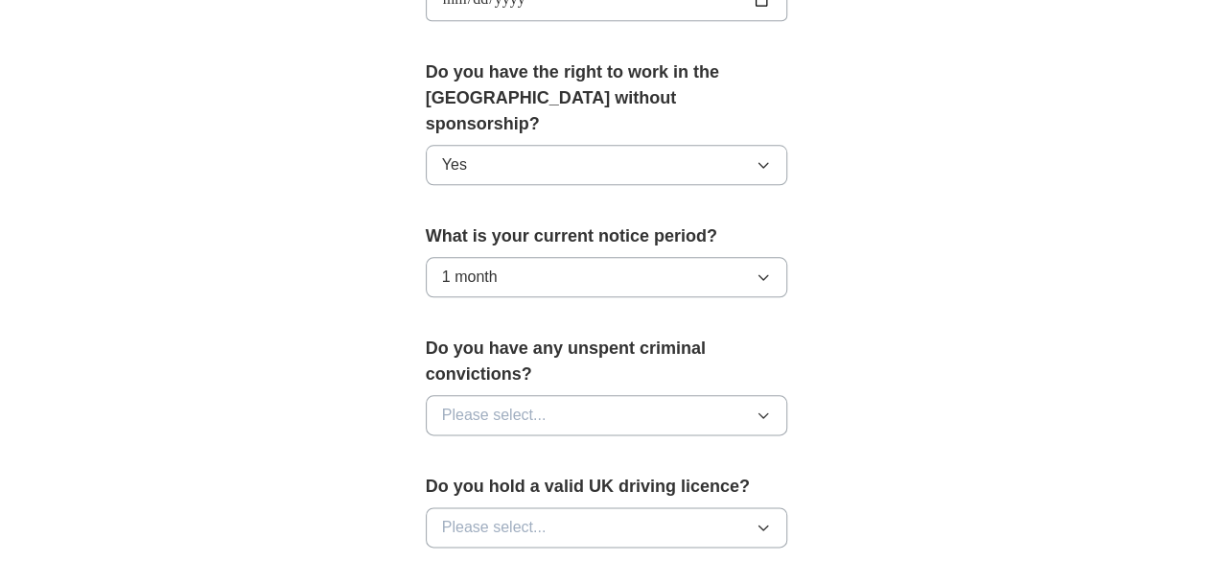
scroll to position [1028, 0]
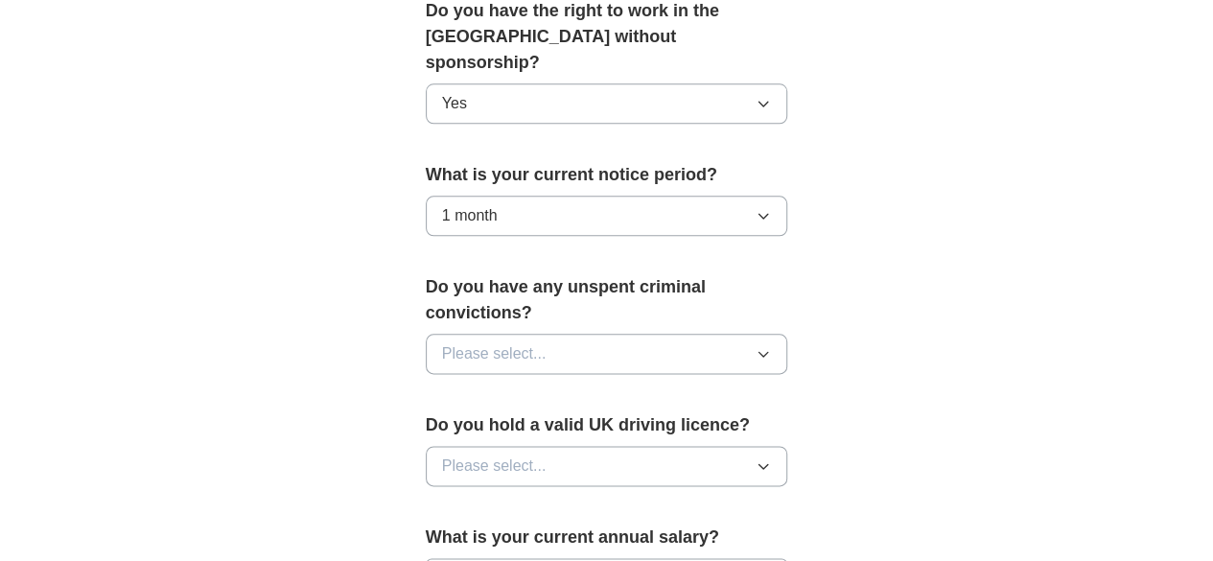
click at [560, 334] on button "Please select..." at bounding box center [607, 354] width 362 height 40
click at [497, 426] on div "No" at bounding box center [607, 437] width 330 height 23
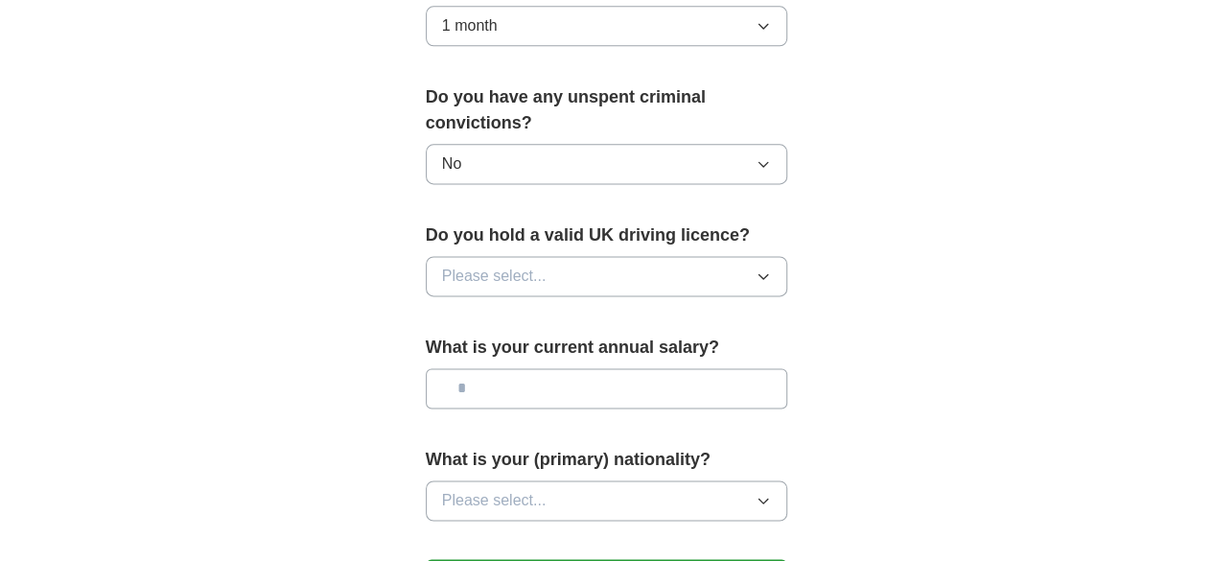
scroll to position [1220, 0]
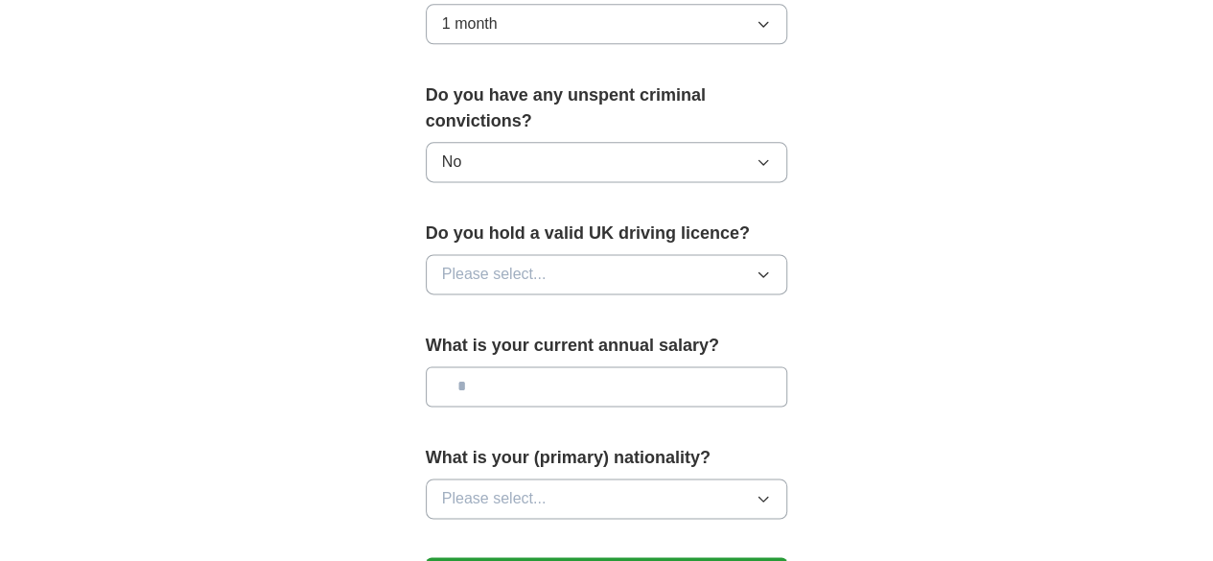
click at [566, 254] on button "Please select..." at bounding box center [607, 274] width 362 height 40
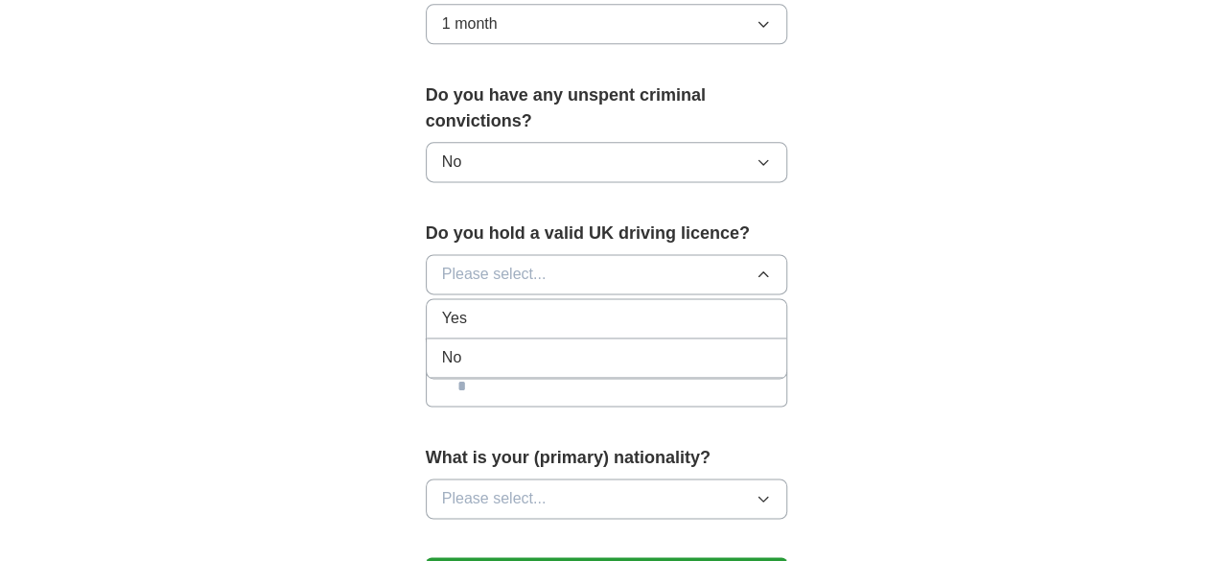
click at [551, 307] on div "Yes" at bounding box center [607, 318] width 330 height 23
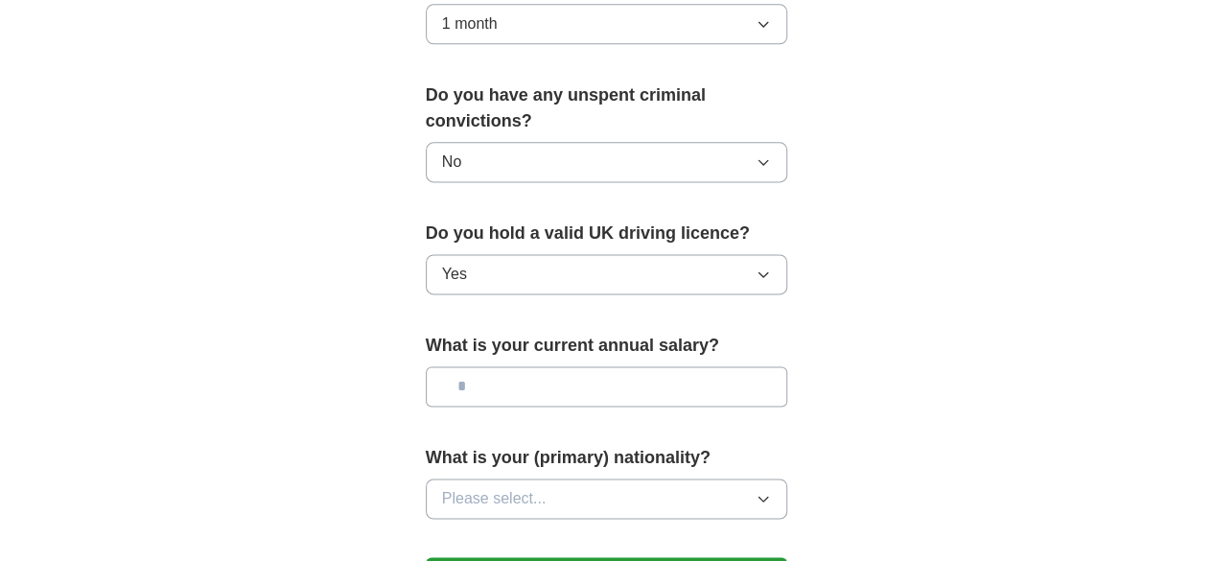
click at [531, 366] on input "text" at bounding box center [607, 386] width 362 height 40
type input "*******"
click at [504, 478] on button "Please select..." at bounding box center [607, 498] width 362 height 40
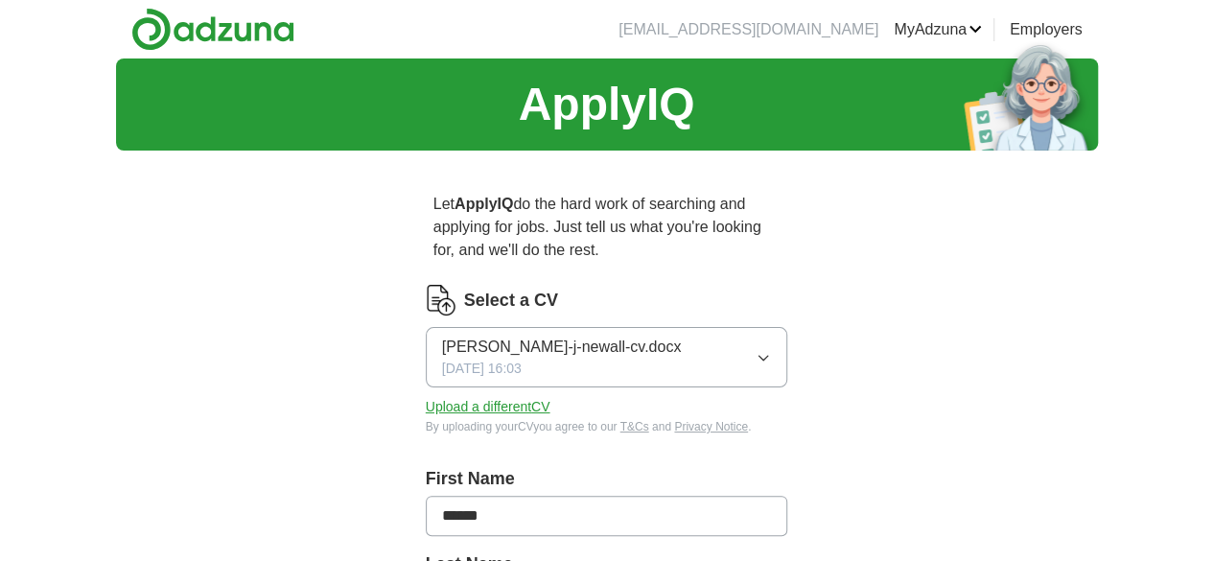
click at [451, 397] on button "Upload a different CV" at bounding box center [488, 407] width 125 height 20
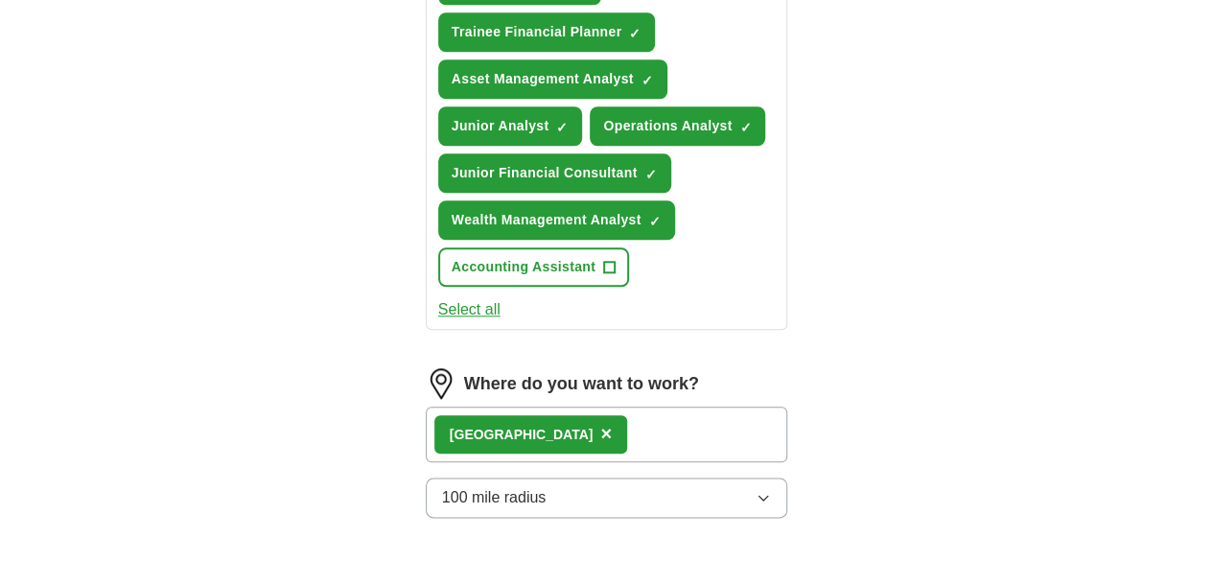
scroll to position [1278, 0]
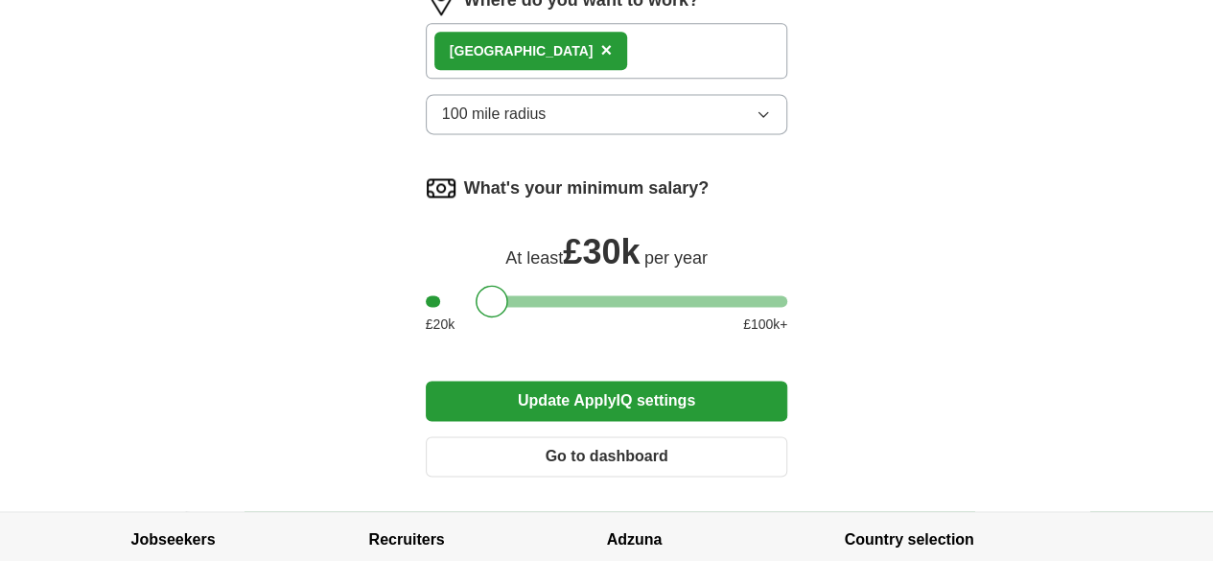
click at [661, 381] on button "Update ApplyIQ settings" at bounding box center [607, 401] width 362 height 40
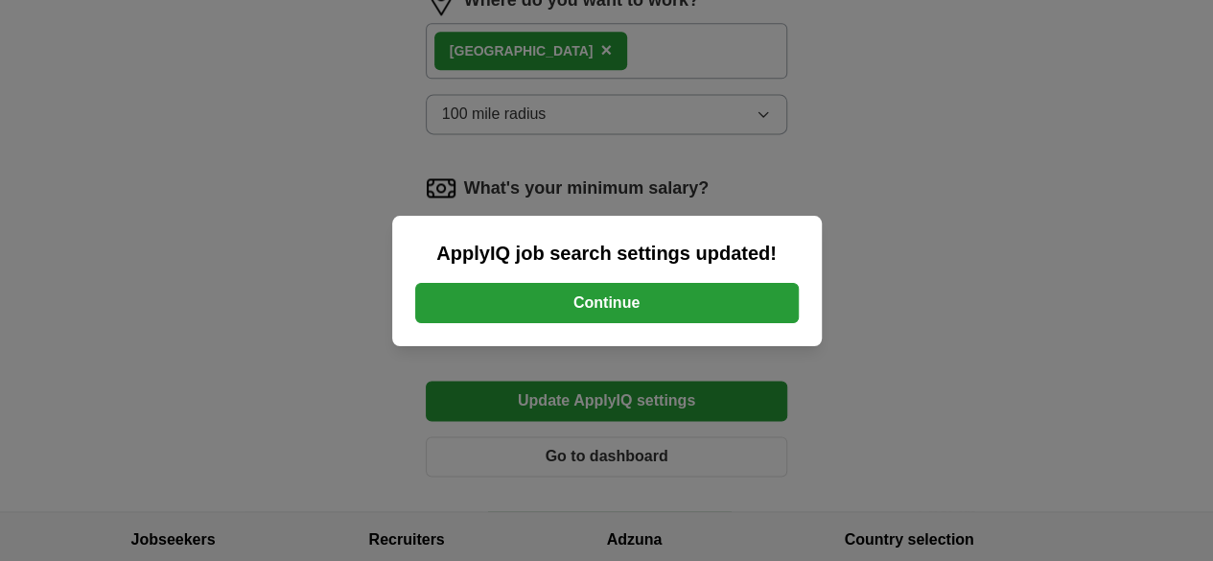
click at [624, 317] on button "Continue" at bounding box center [607, 303] width 384 height 40
